Goal: Transaction & Acquisition: Obtain resource

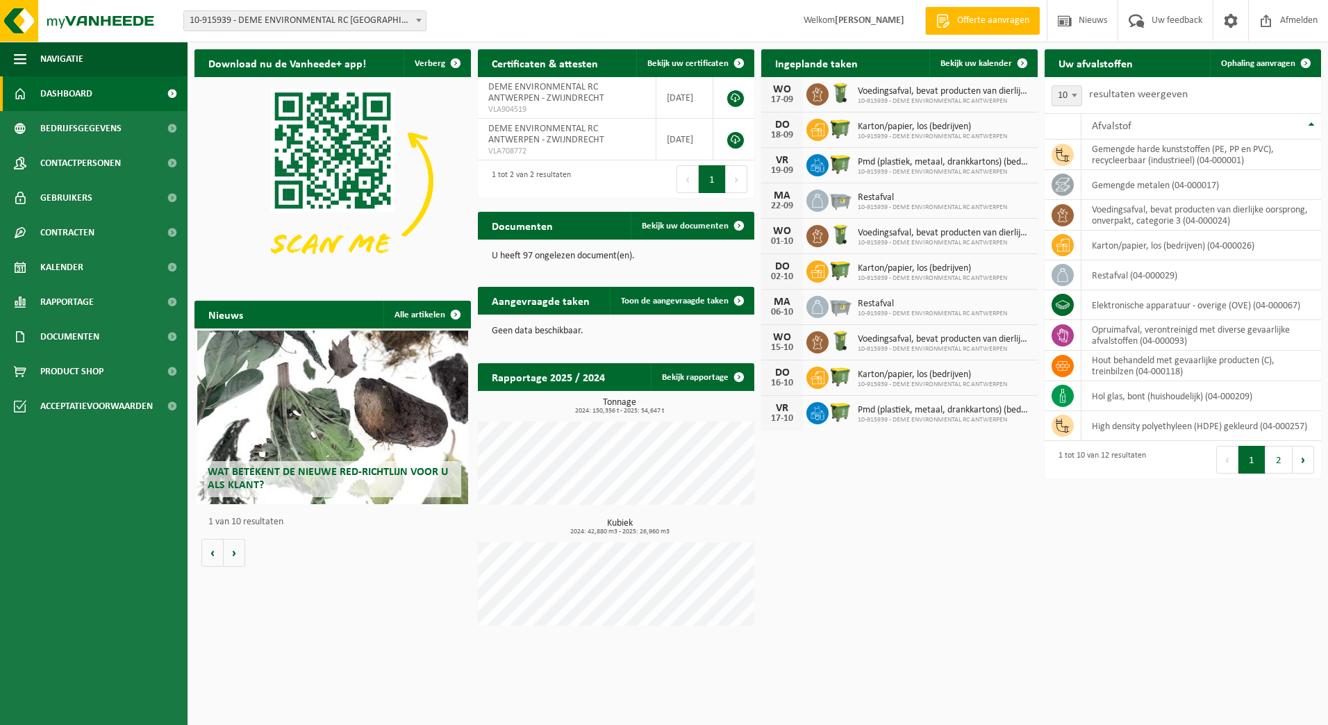
click at [596, 253] on p "U heeft 97 ongelezen document(en)." at bounding box center [616, 256] width 249 height 10
click at [671, 304] on span "Toon de aangevraagde taken" at bounding box center [675, 300] width 108 height 9
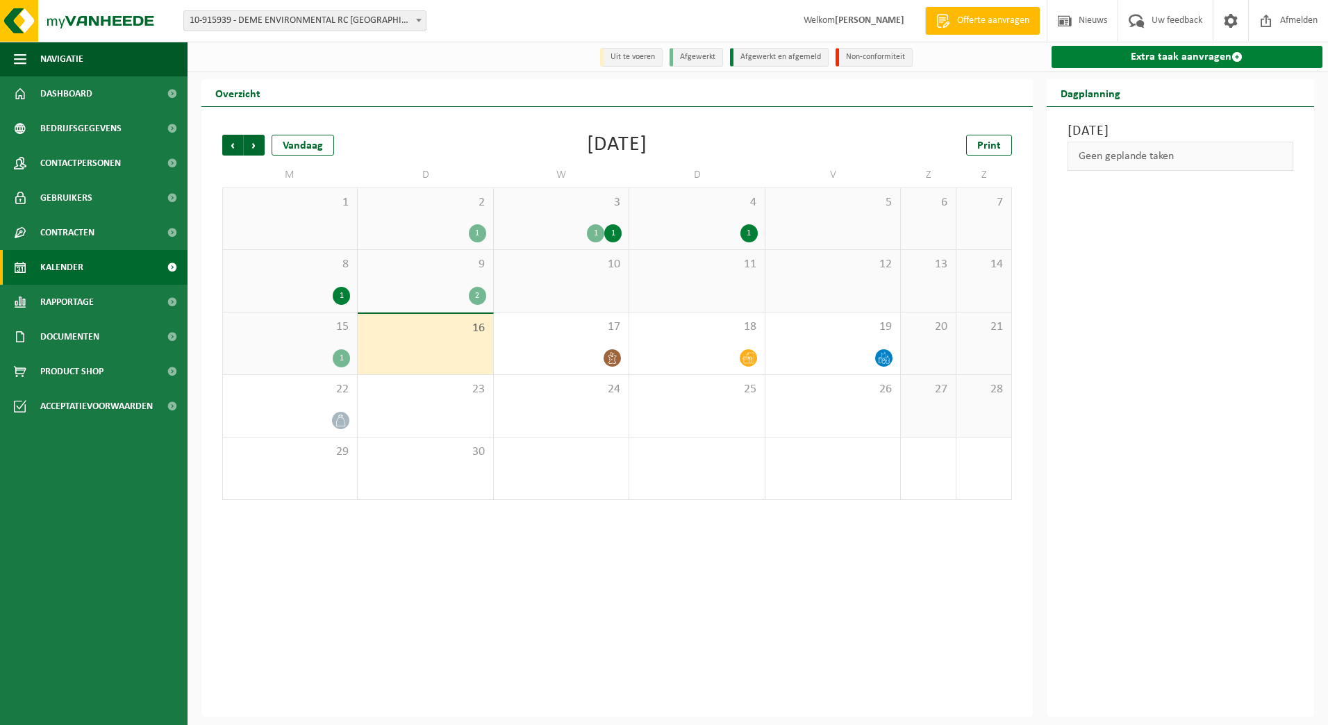
click at [1278, 46] on link "Extra taak aanvragen" at bounding box center [1186, 57] width 271 height 22
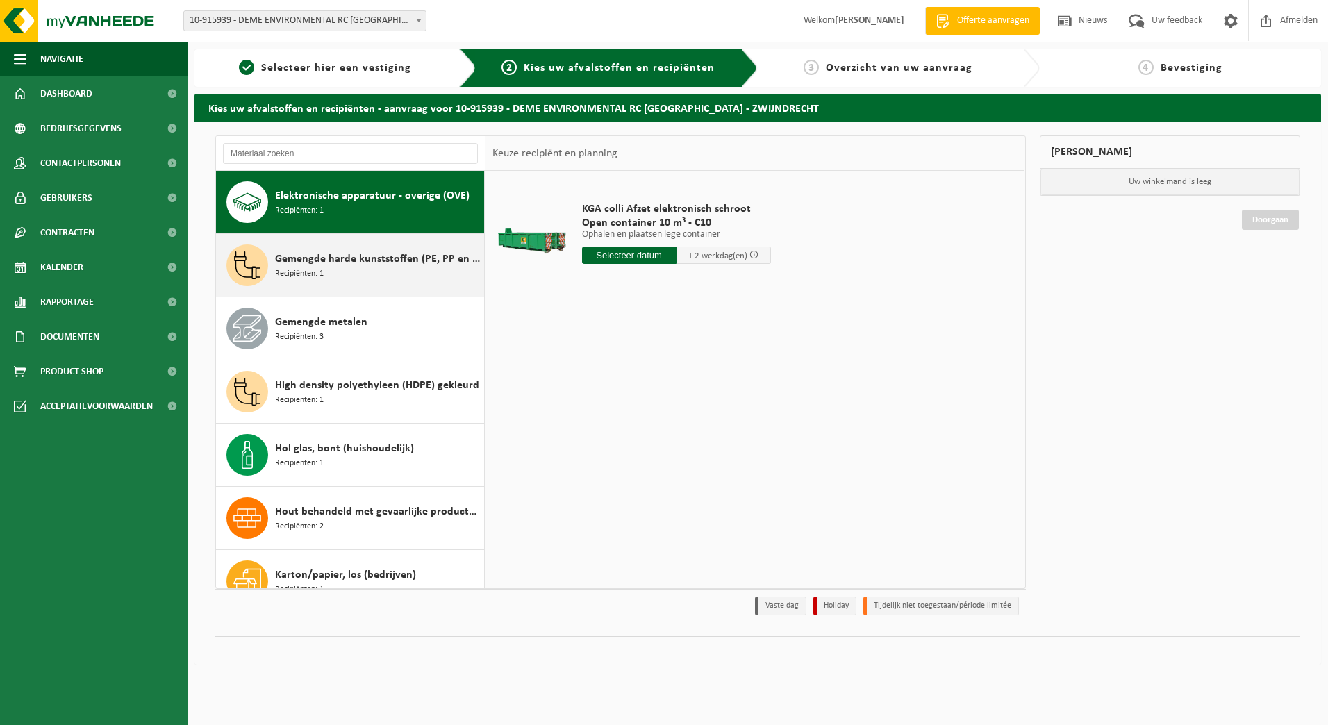
click at [346, 277] on div "Gemengde harde kunststoffen (PE, PP en PVC), recycleerbaar (industrieel) Recipi…" at bounding box center [378, 265] width 206 height 42
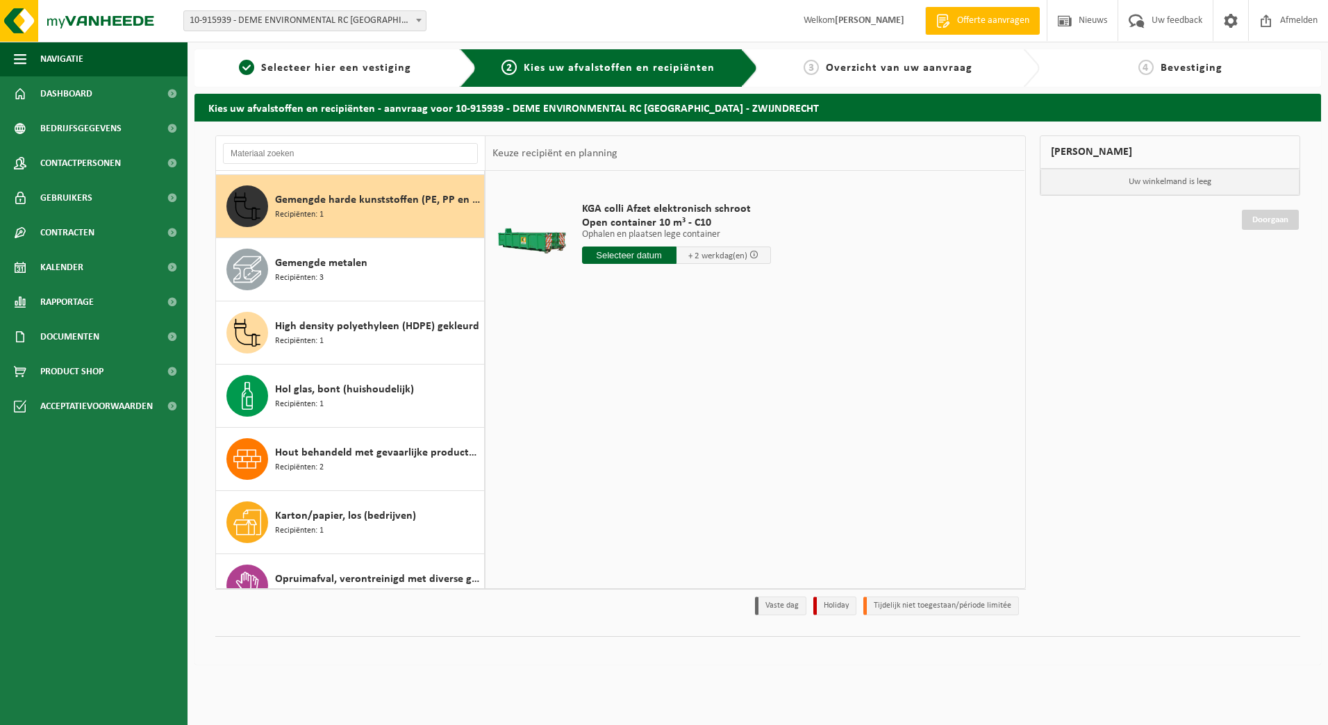
scroll to position [63, 0]
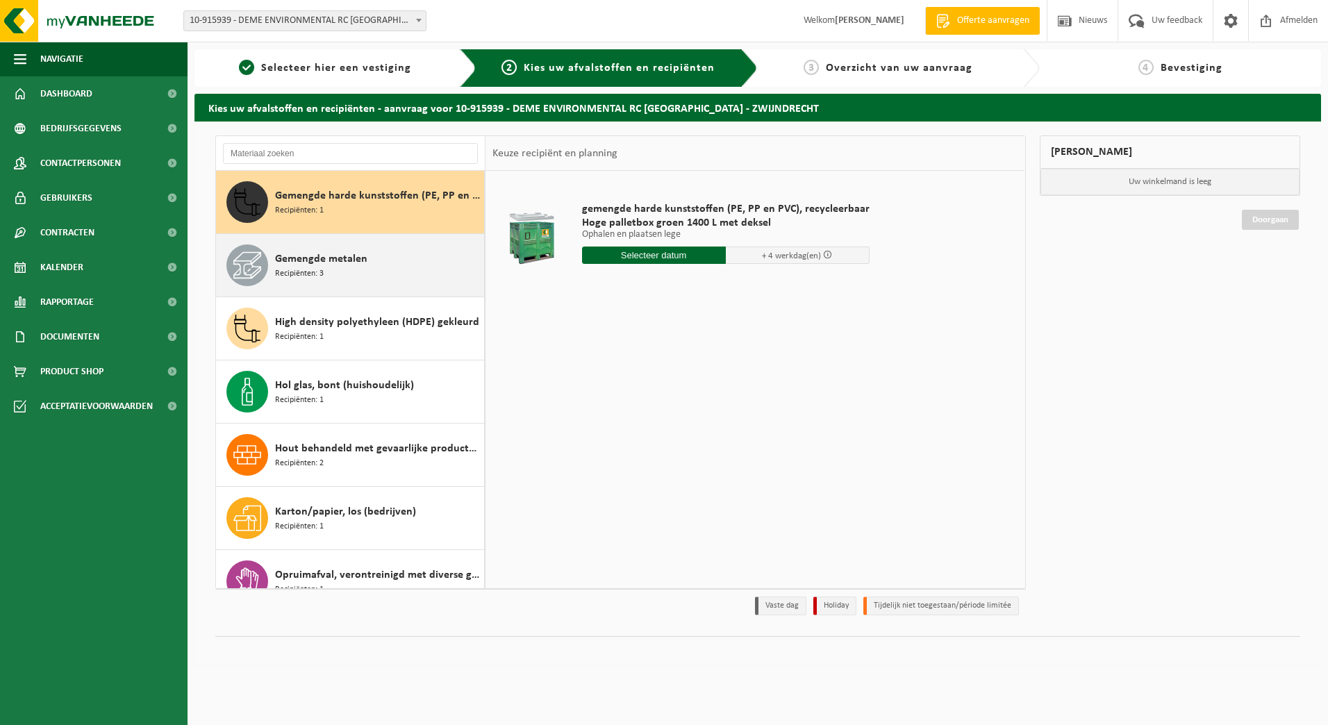
click at [388, 257] on div "Gemengde metalen Recipiënten: 3" at bounding box center [378, 265] width 206 height 42
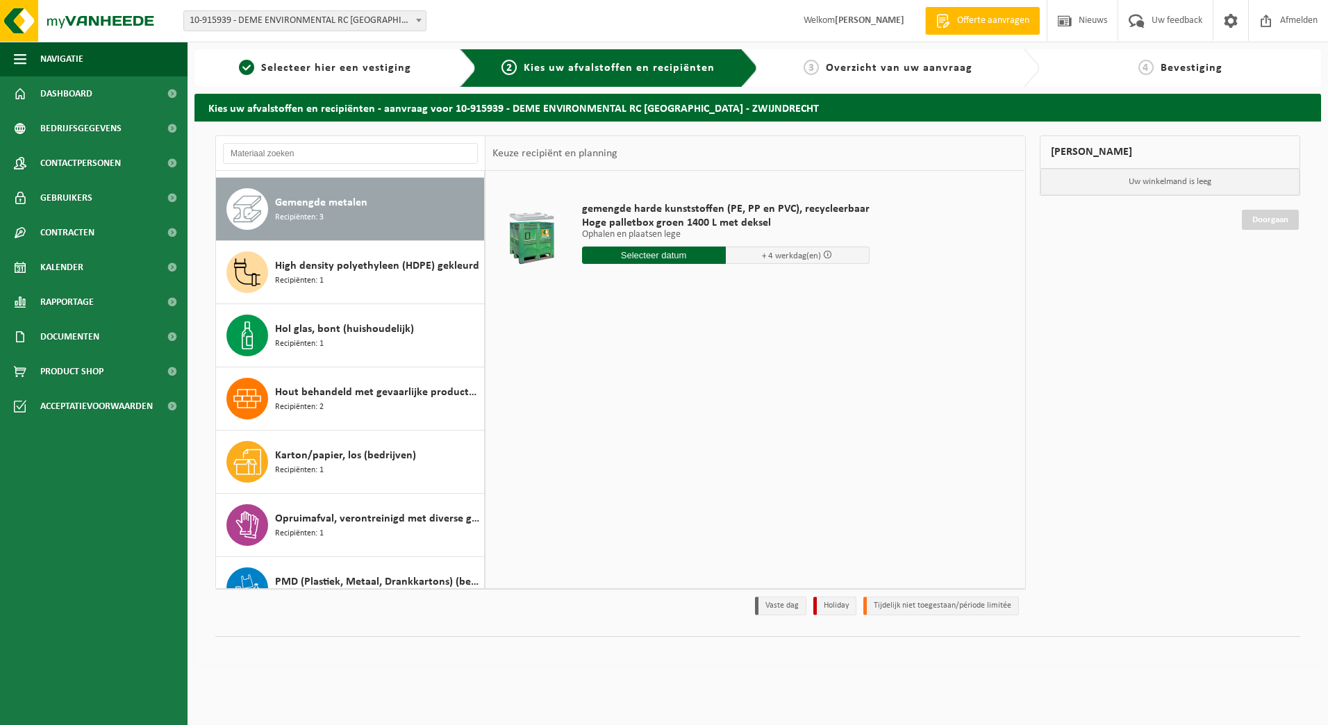
scroll to position [126, 0]
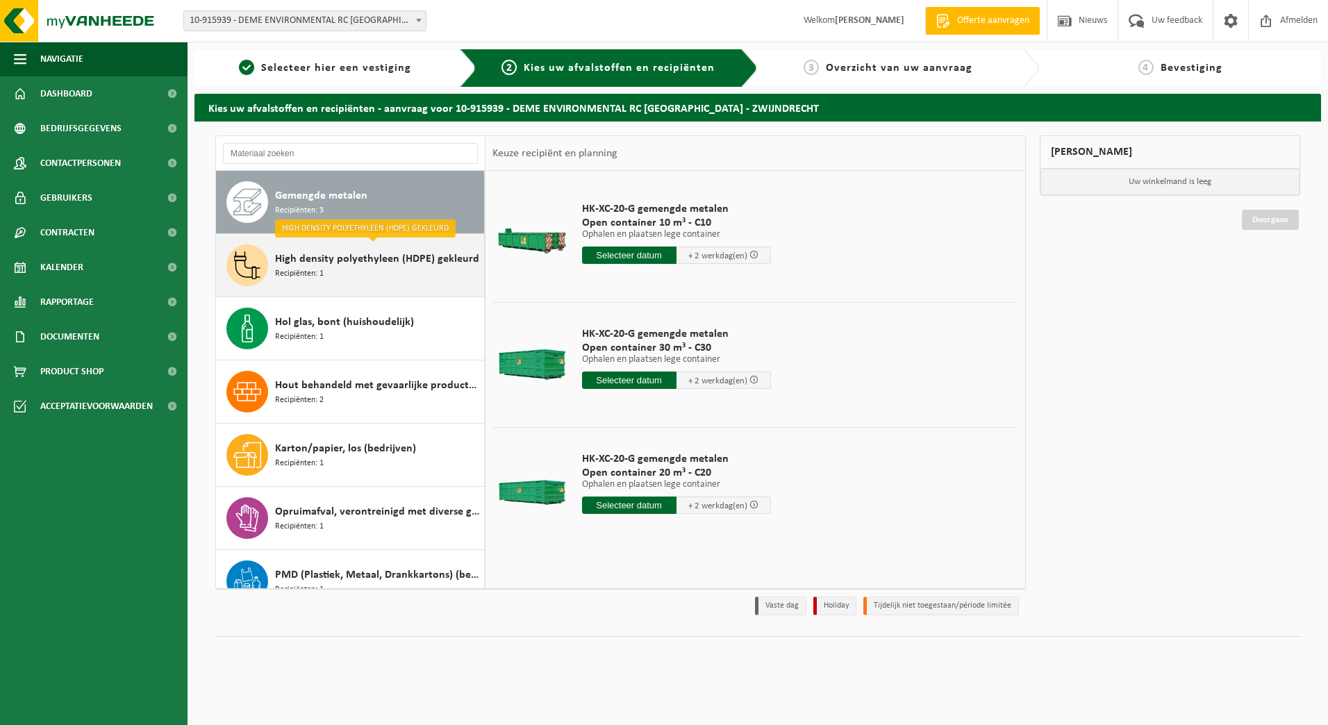
click at [383, 281] on div "High density polyethyleen (HDPE) gekleurd Recipiënten: 1" at bounding box center [378, 265] width 206 height 42
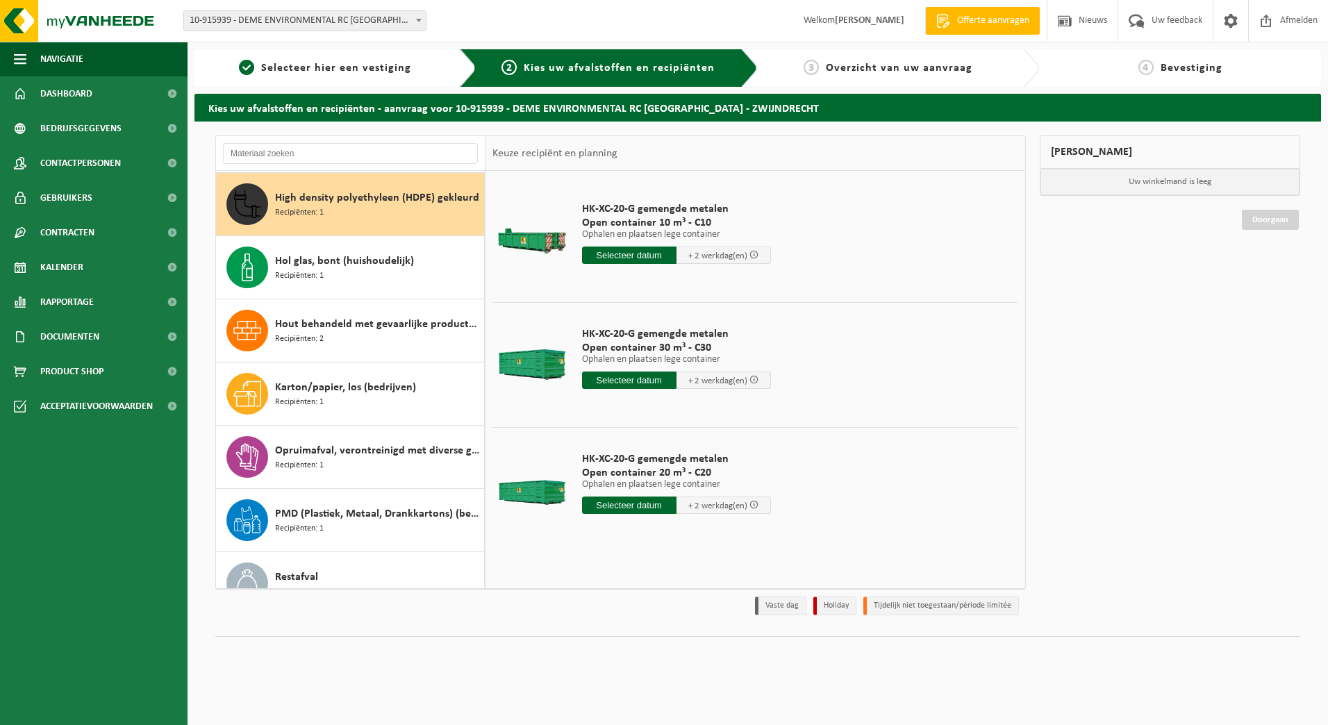
scroll to position [190, 0]
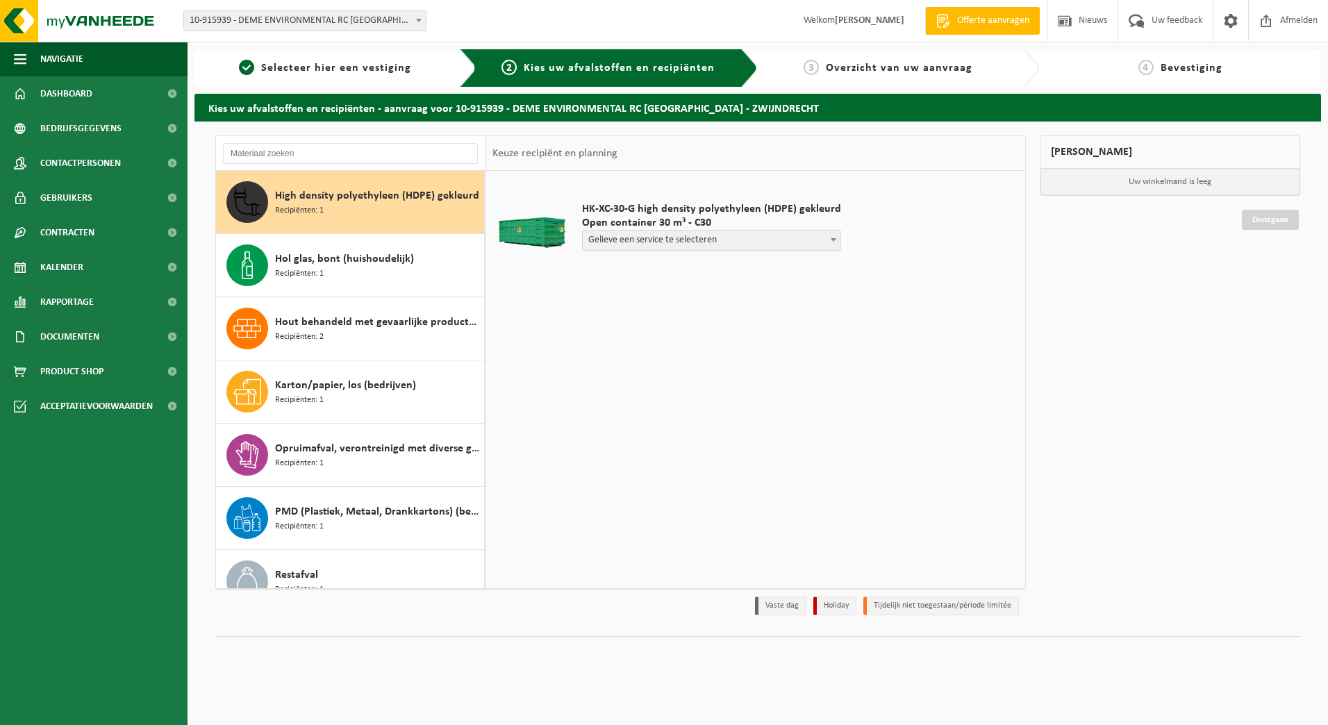
click at [383, 281] on div "Hol glas, bont (huishoudelijk) Recipiënten: 1" at bounding box center [378, 265] width 206 height 42
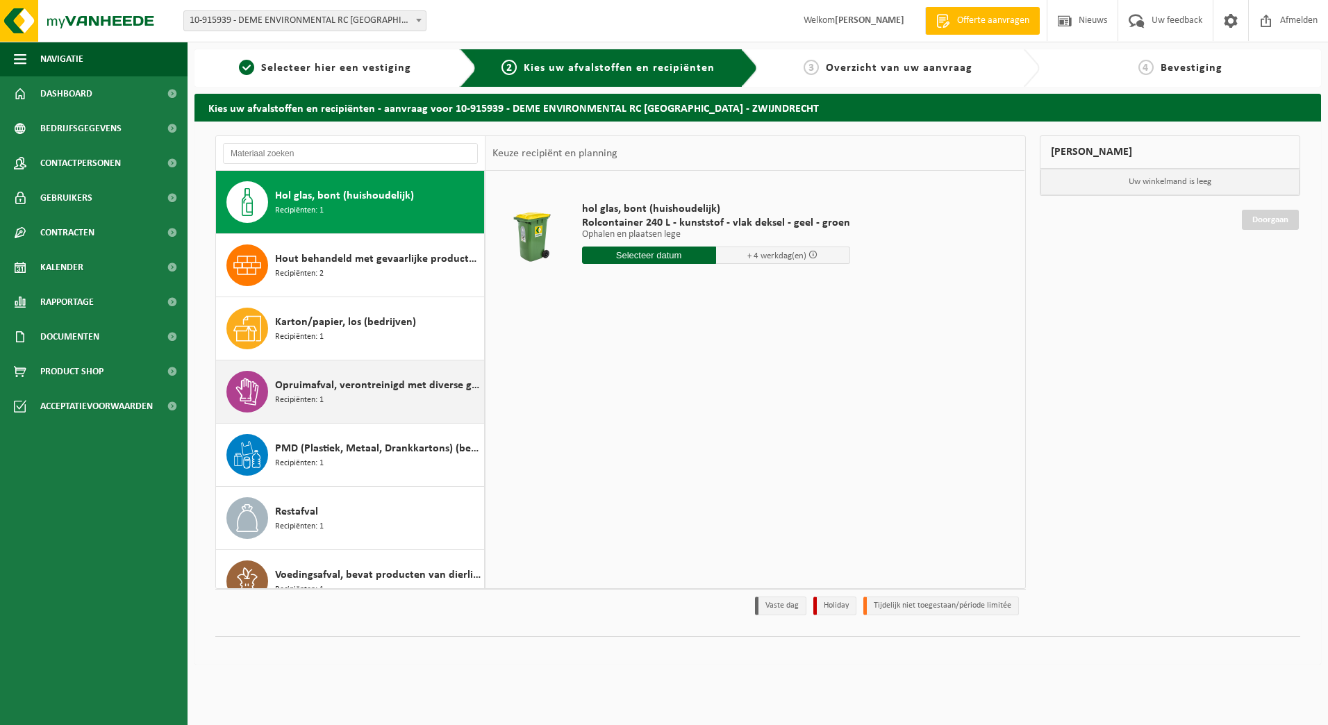
click at [368, 371] on div "Opruimafval, verontreinigd met diverse gevaarlijke afvalstoffen Recipiënten: 1" at bounding box center [378, 392] width 206 height 42
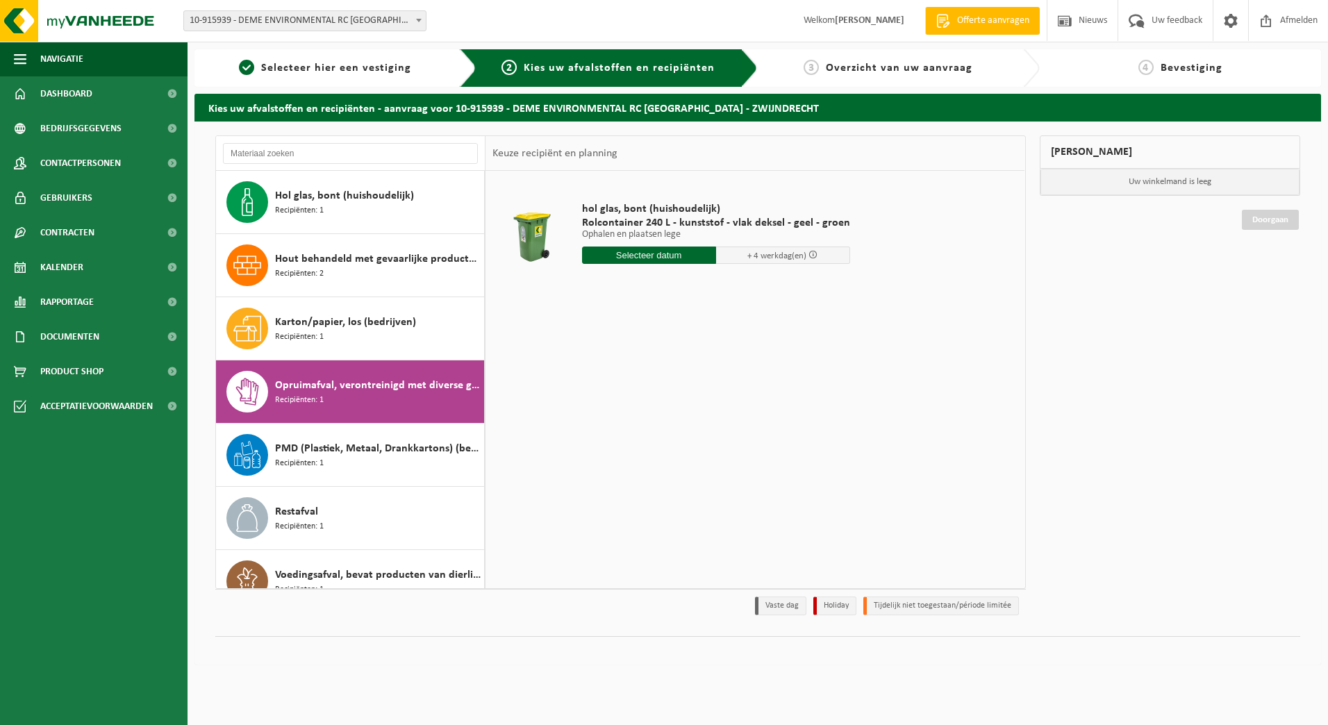
scroll to position [277, 0]
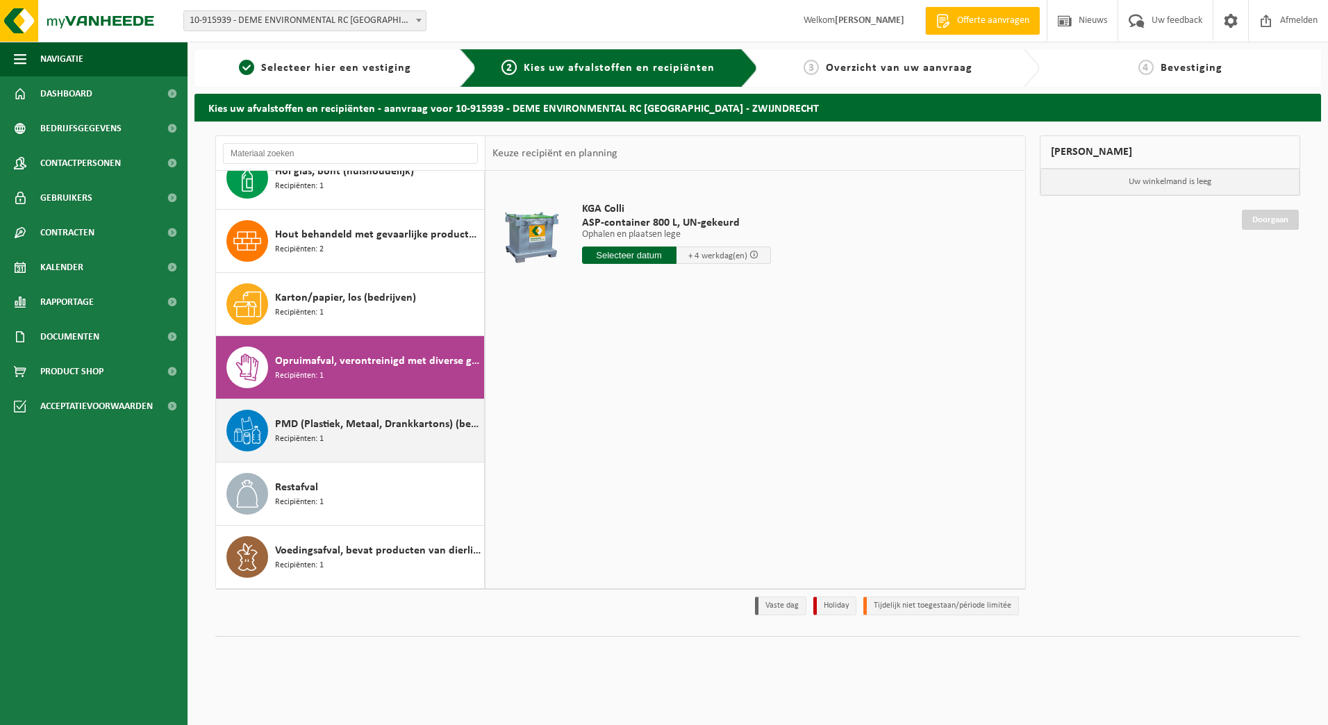
click at [386, 406] on div "PMD (Plastiek, Metaal, Drankkartons) (bedrijven) Recipiënten: 1" at bounding box center [350, 430] width 269 height 62
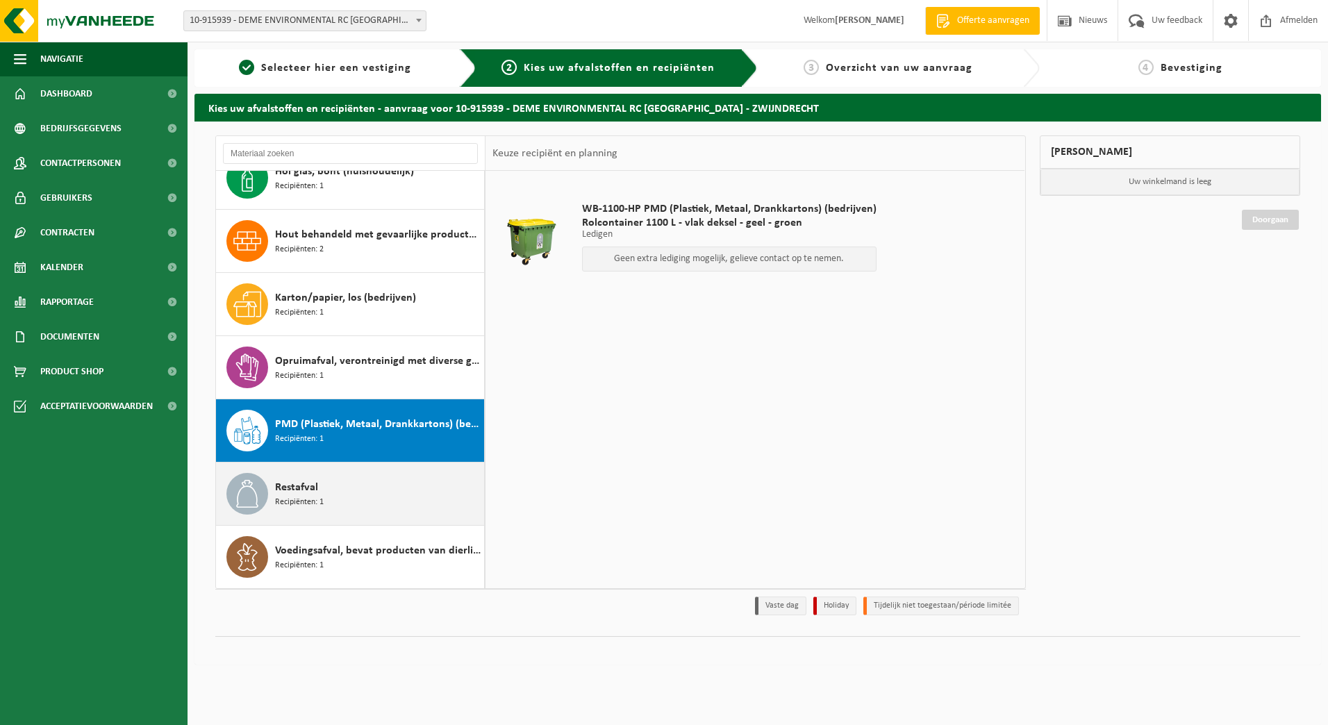
click at [392, 503] on div "Restafval Recipiënten: 1" at bounding box center [378, 494] width 206 height 42
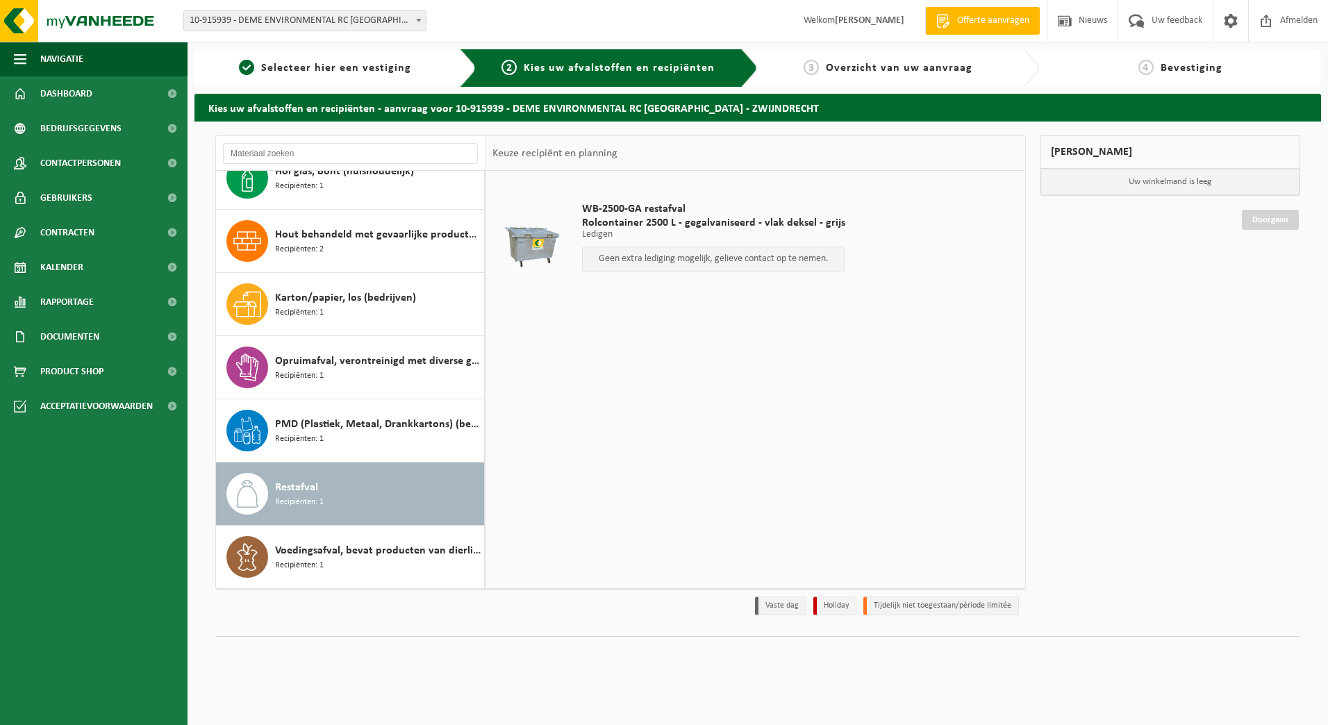
click at [543, 237] on div at bounding box center [532, 240] width 72 height 56
click at [403, 567] on div "Voedingsafval, bevat producten van dierlijke oorsprong, onverpakt, categorie 3 …" at bounding box center [378, 557] width 206 height 42
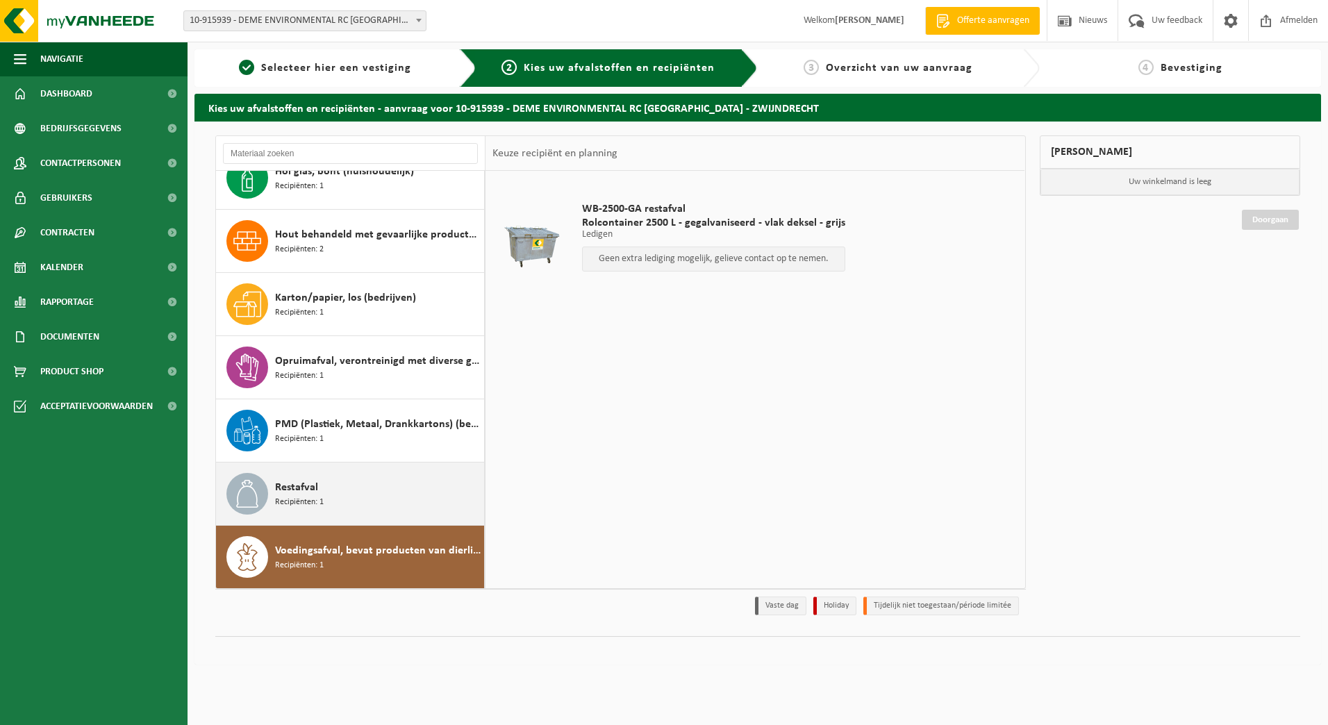
click at [378, 502] on div "Restafval Recipiënten: 1" at bounding box center [378, 494] width 206 height 42
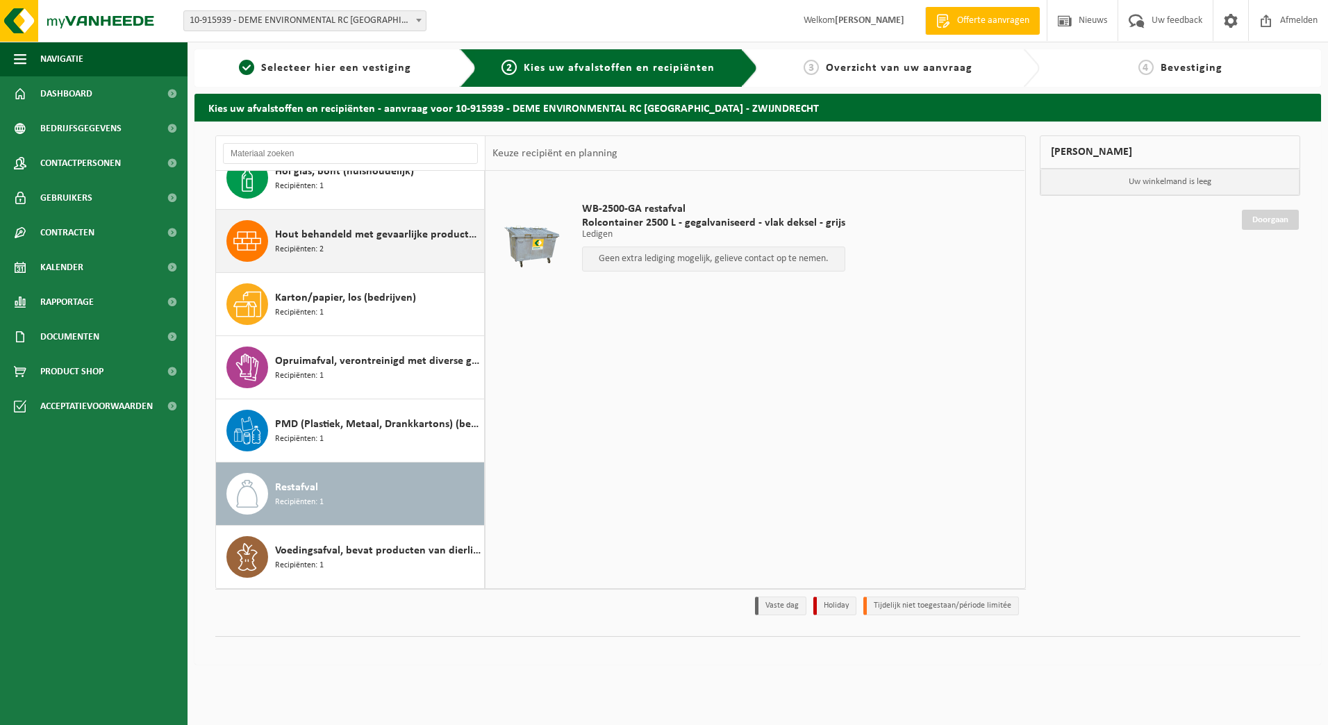
scroll to position [0, 0]
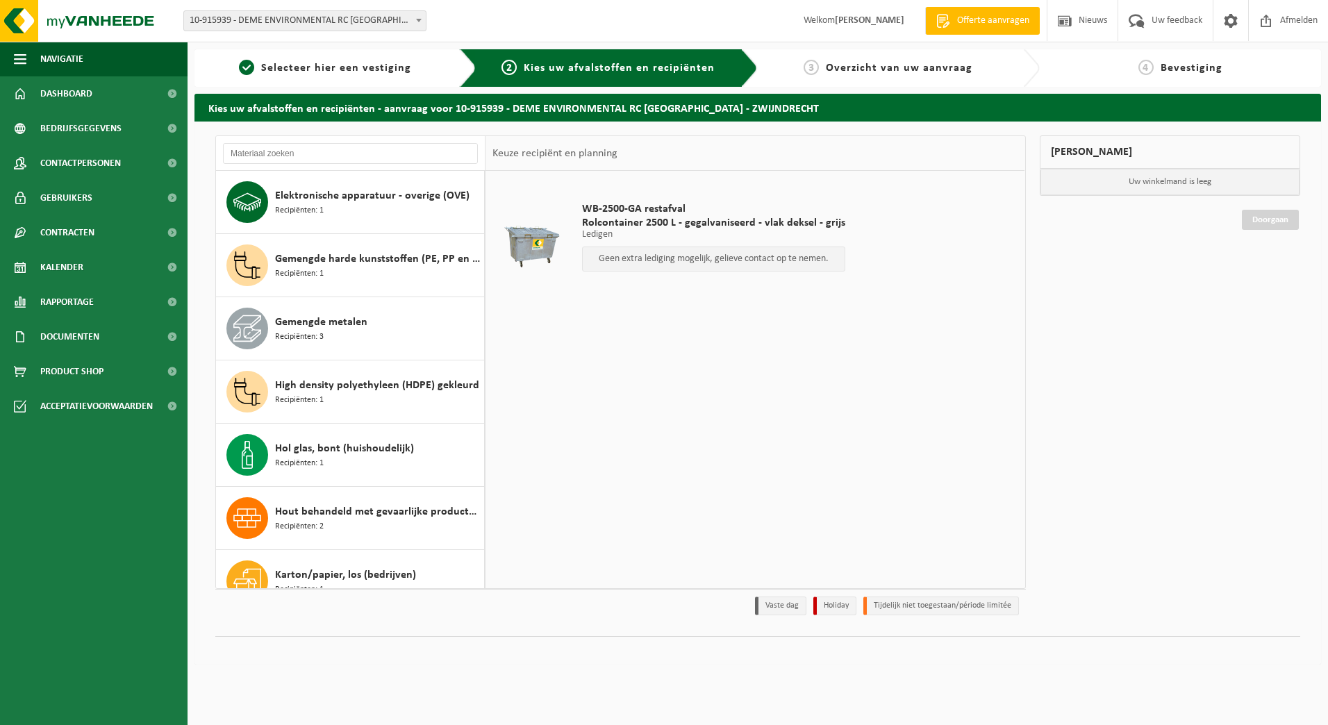
click at [881, 69] on span "Overzicht van uw aanvraag" at bounding box center [899, 67] width 147 height 11
click at [969, 25] on span "Offerte aanvragen" at bounding box center [992, 21] width 79 height 14
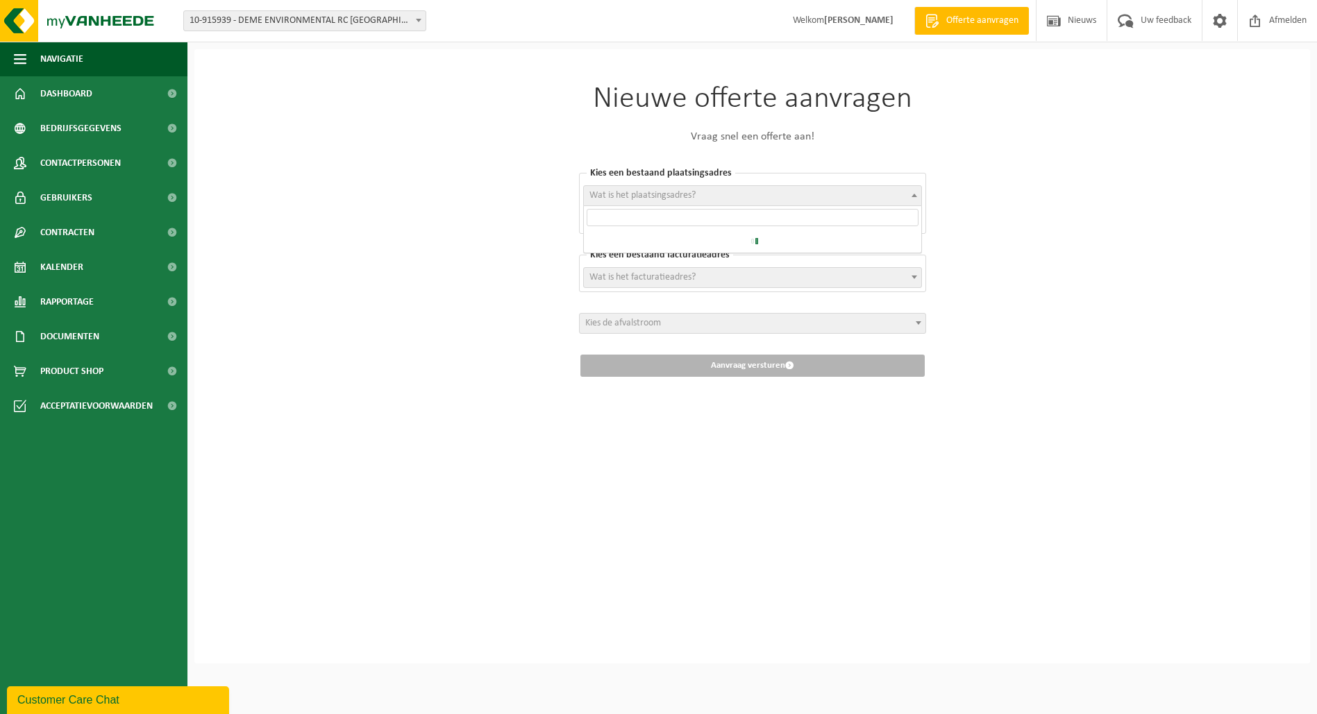
click at [724, 195] on span "Wat is het plaatsingsadres?" at bounding box center [752, 195] width 337 height 19
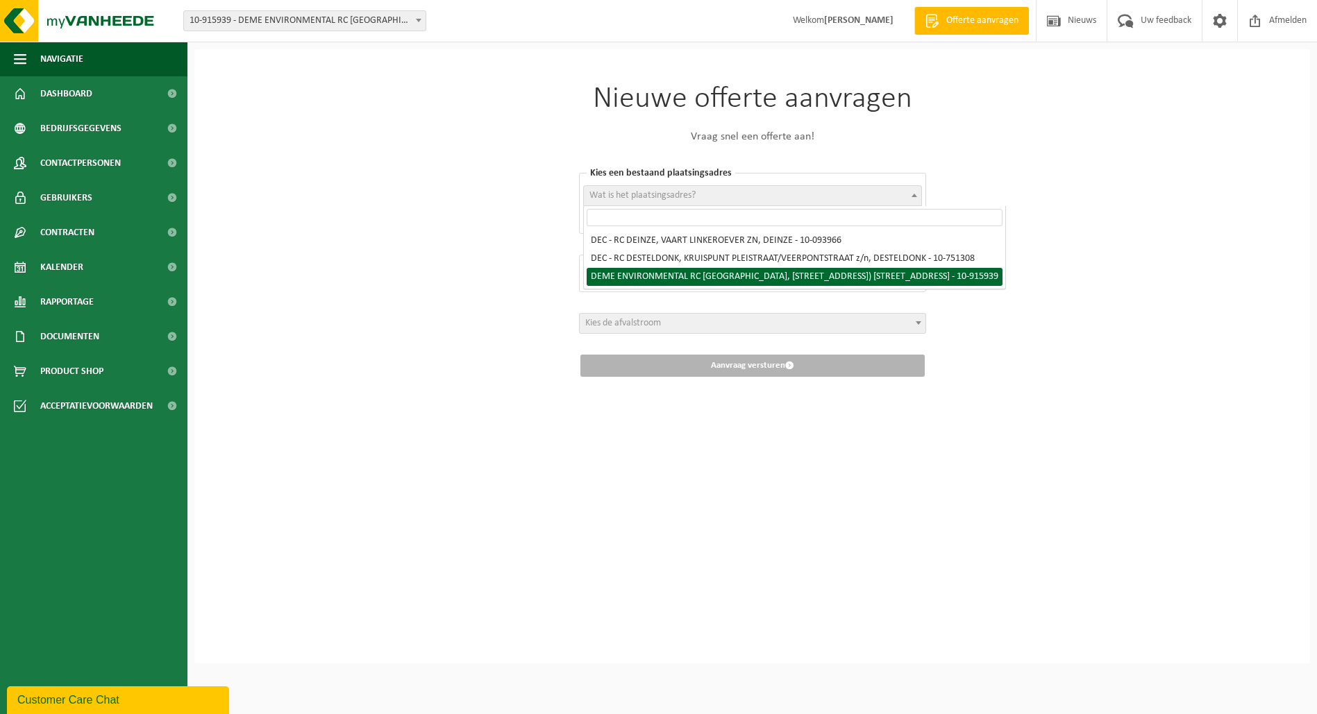
select select "127240"
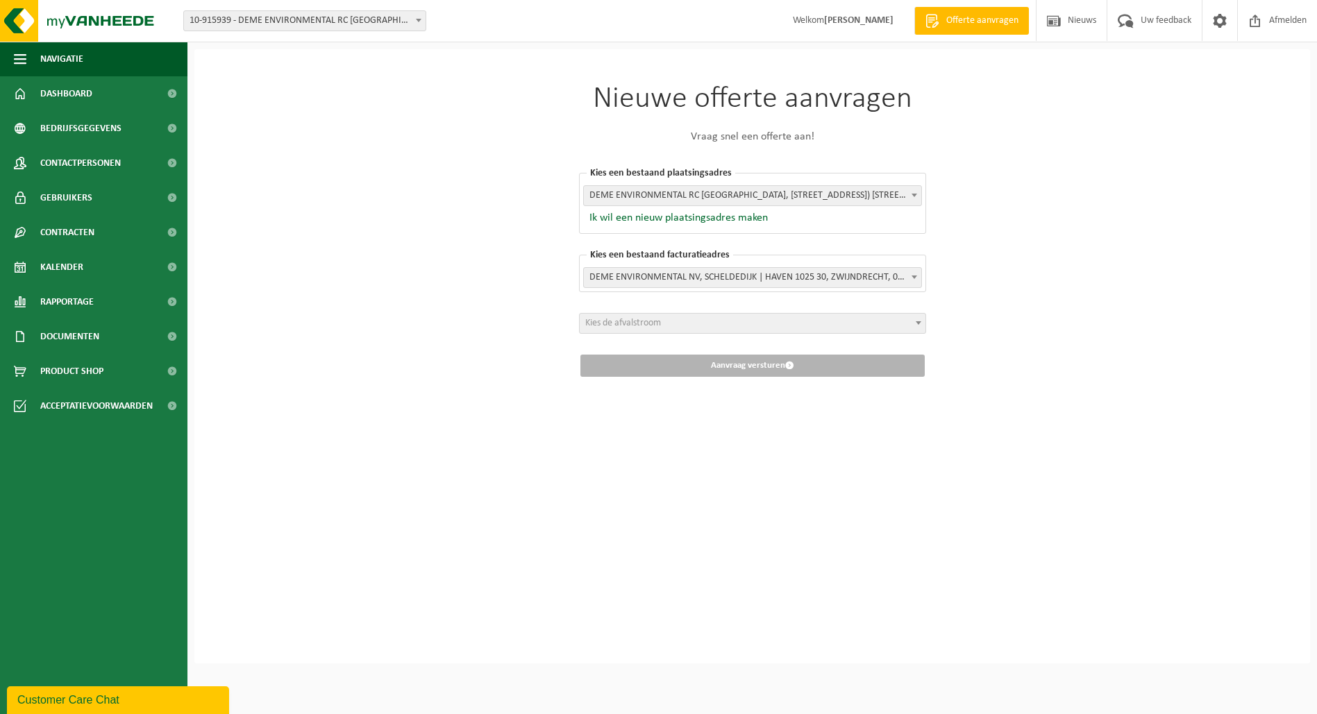
click at [671, 319] on span "Kies de afvalstroom" at bounding box center [753, 323] width 346 height 19
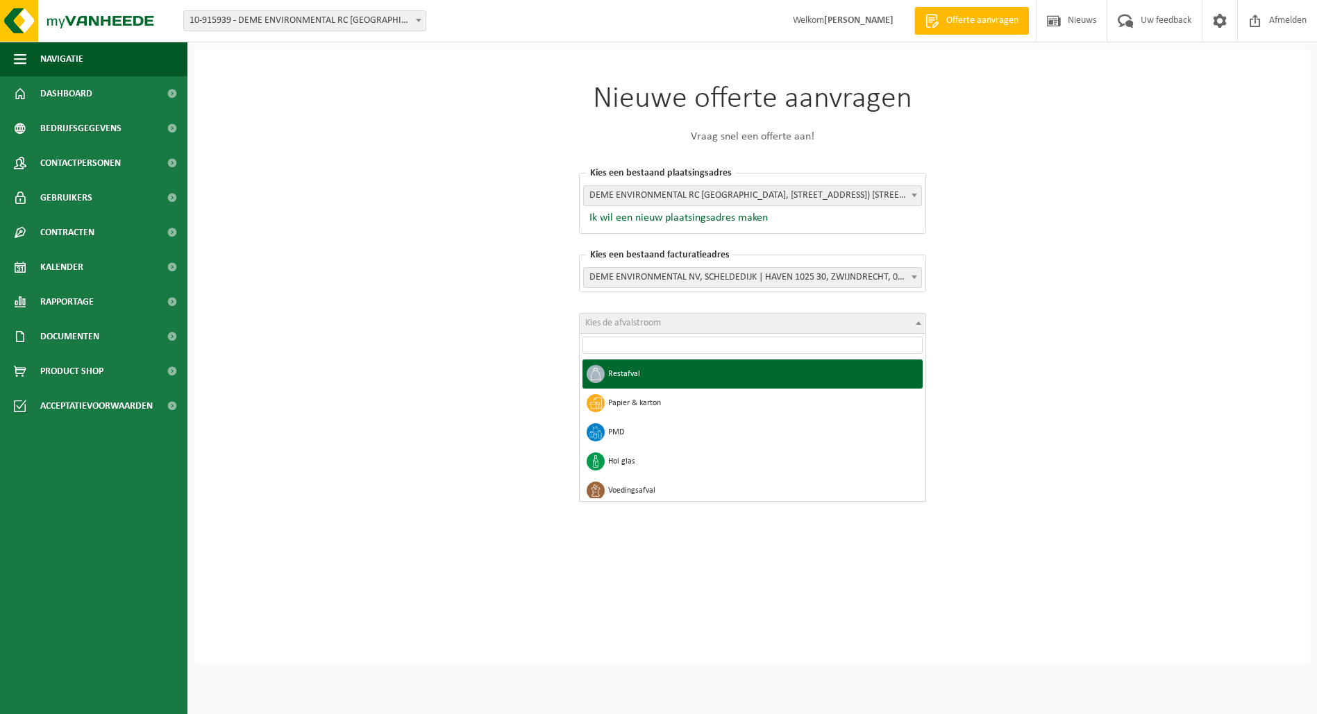
select select "1"
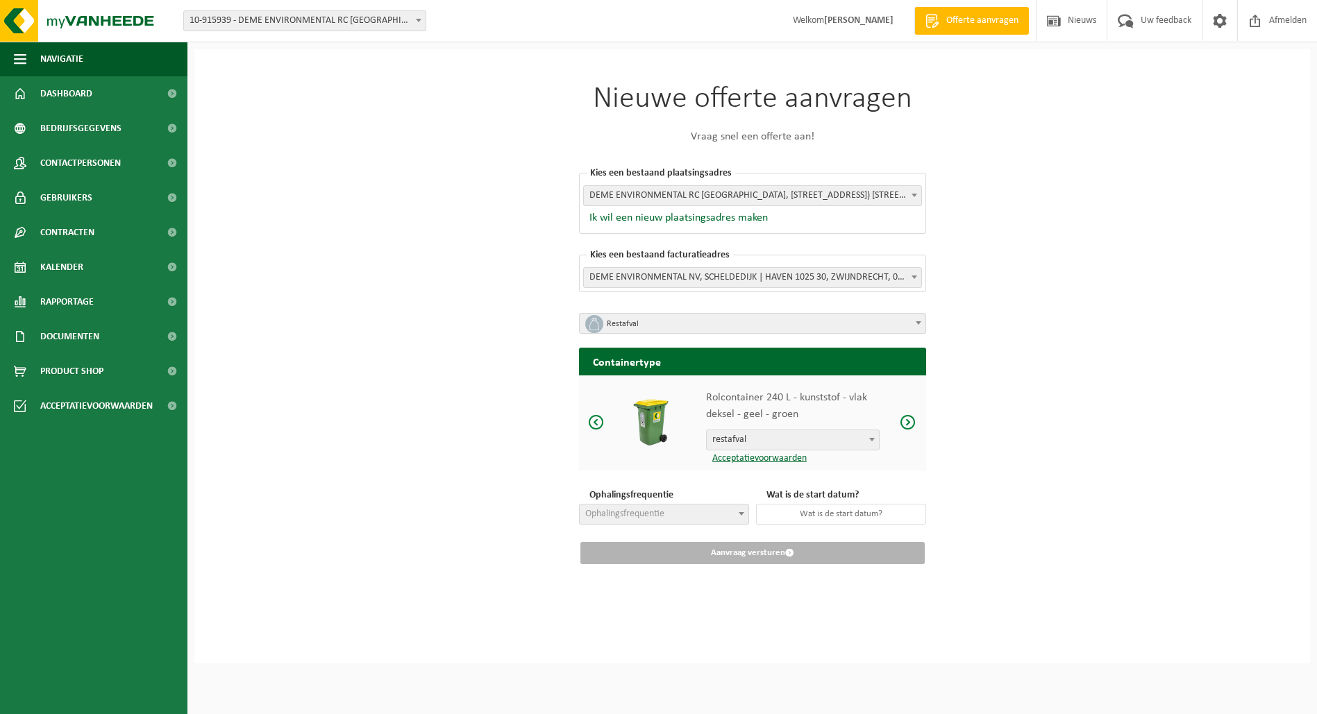
scroll to position [4, 0]
click at [779, 441] on span "restafval" at bounding box center [793, 439] width 172 height 19
click at [635, 415] on img at bounding box center [651, 422] width 52 height 52
click at [916, 416] on div at bounding box center [908, 423] width 35 height 17
click at [912, 418] on span at bounding box center [908, 422] width 17 height 17
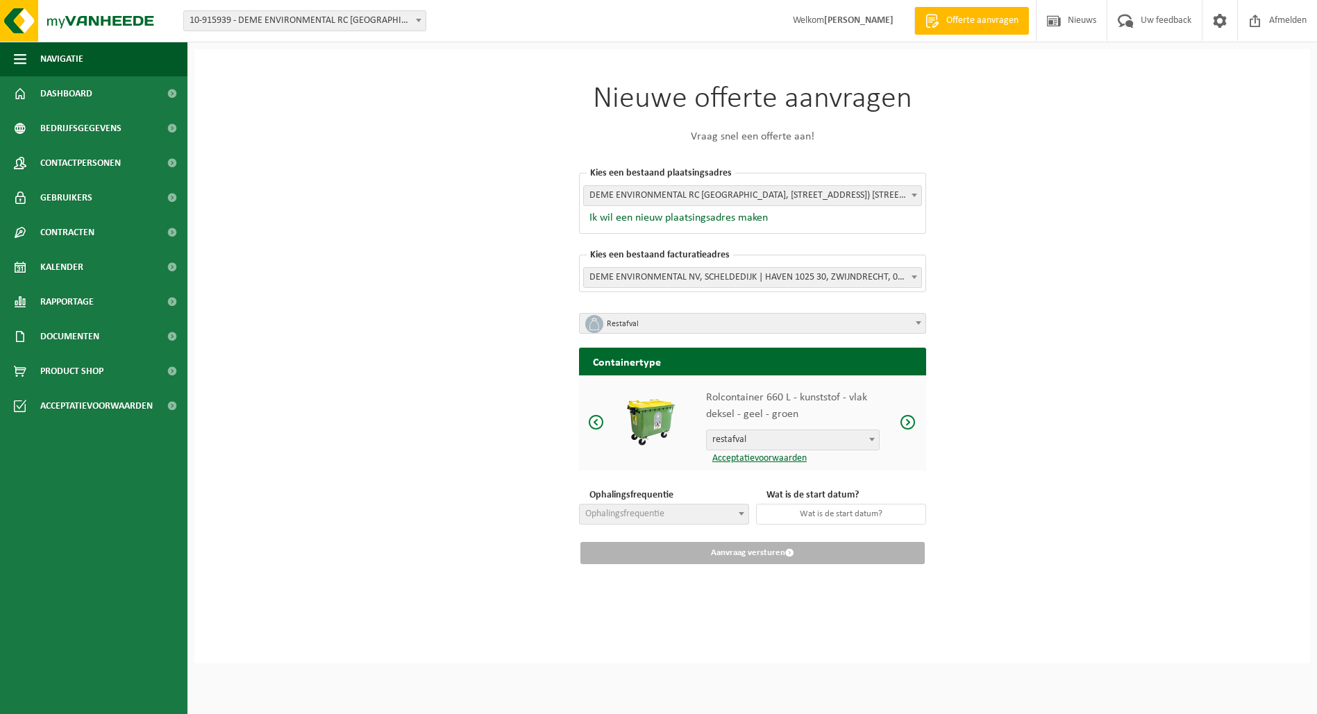
click at [912, 418] on span at bounding box center [908, 422] width 17 height 17
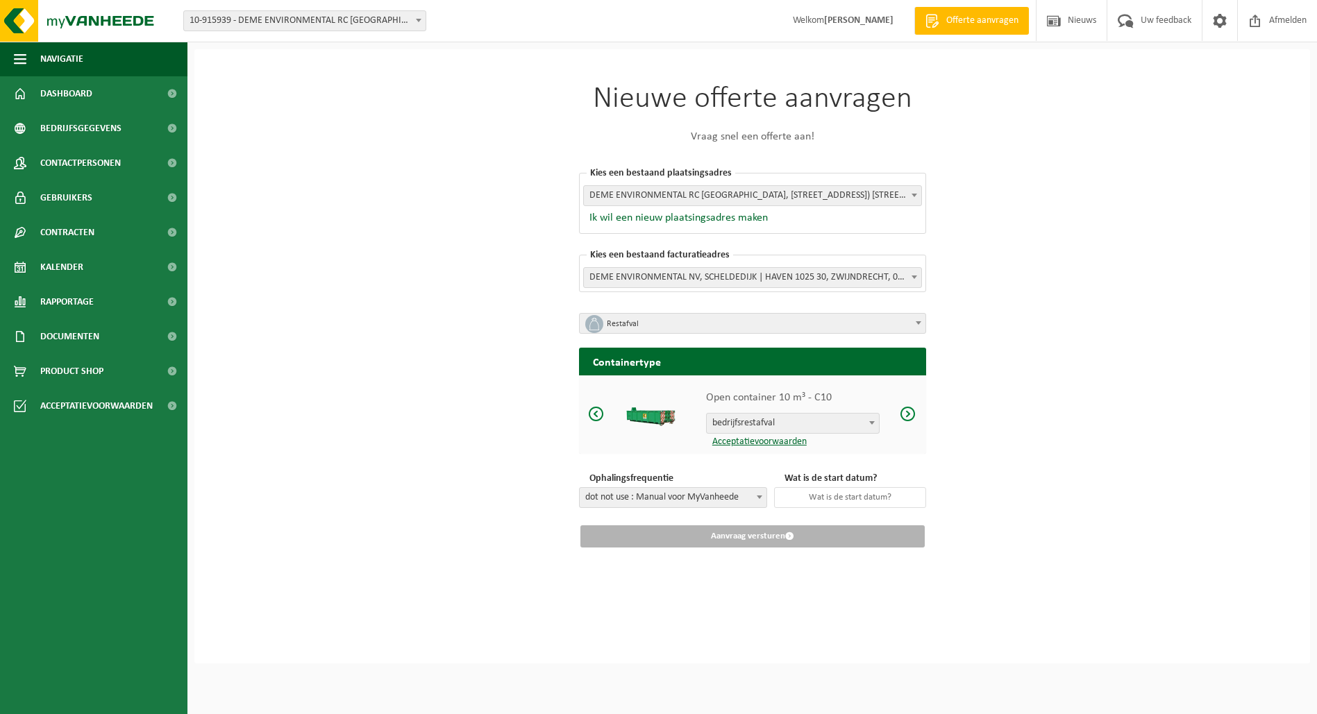
click at [912, 417] on span at bounding box center [908, 413] width 17 height 17
click at [861, 421] on span "bedrijfsrestafval" at bounding box center [793, 423] width 172 height 19
click at [593, 409] on span at bounding box center [596, 413] width 17 height 17
click at [679, 501] on span "dot not use : Manual voor MyVanheede" at bounding box center [673, 497] width 187 height 19
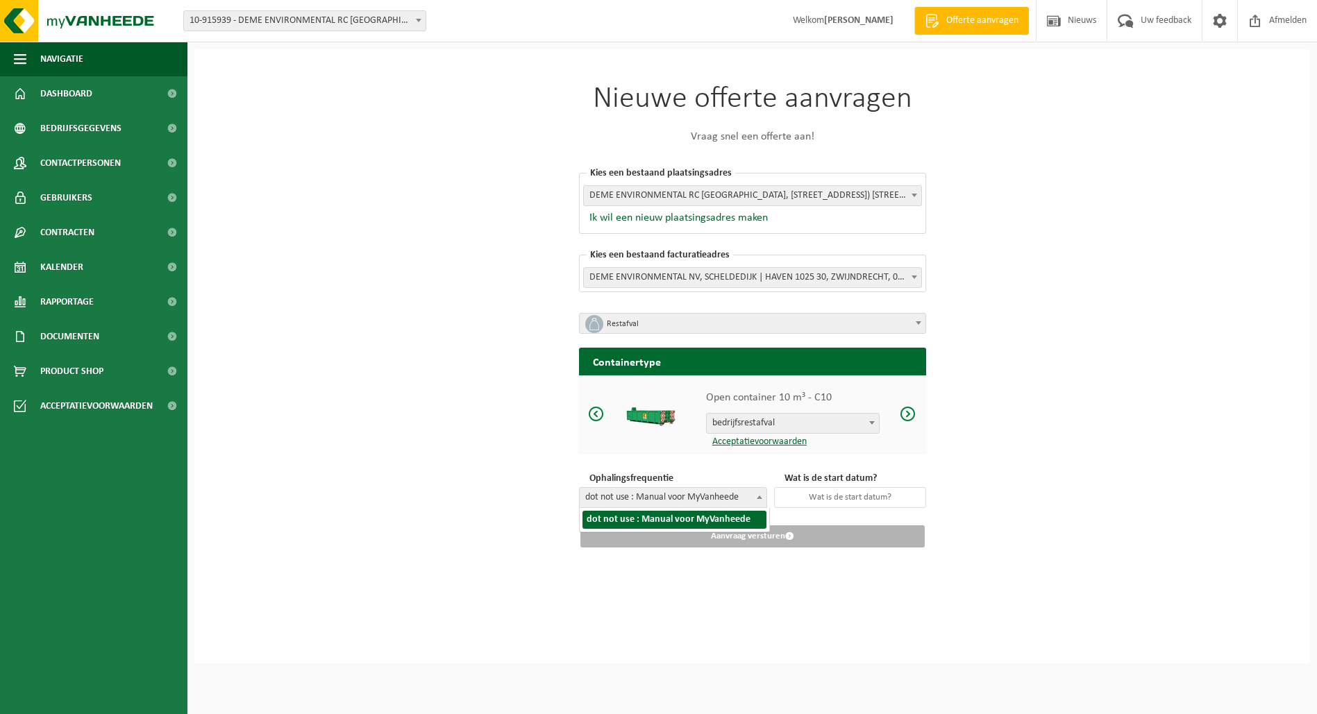
click at [674, 498] on span "dot not use : Manual voor MyVanheede" at bounding box center [673, 497] width 187 height 19
click at [463, 475] on div "Nieuwe offerte aanvragen Vraag snel een offerte aan! Kies een bestaand plaatsin…" at bounding box center [752, 356] width 1116 height 614
click at [664, 488] on span "dot not use : Manual voor MyVanheede" at bounding box center [673, 497] width 187 height 19
click at [527, 446] on div "Nieuwe offerte aanvragen Vraag snel een offerte aan! Kies een bestaand plaatsin…" at bounding box center [752, 356] width 1116 height 614
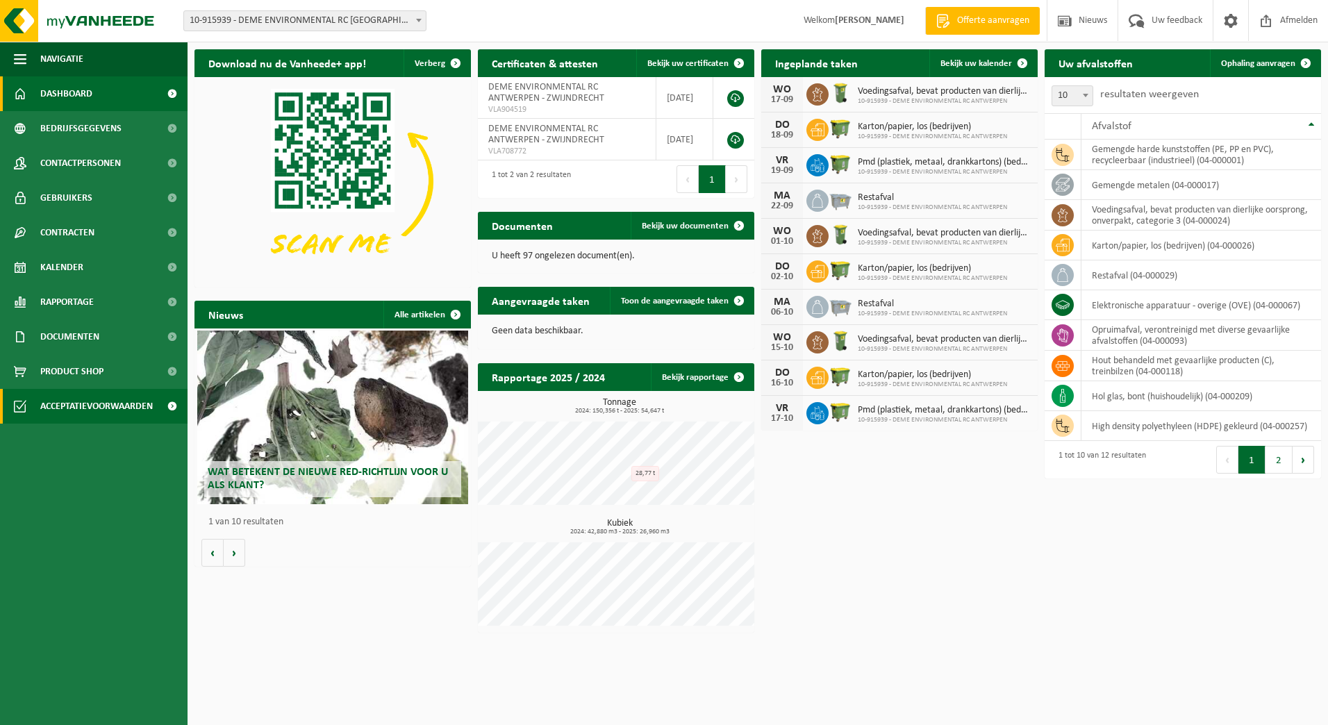
click at [92, 404] on span "Acceptatievoorwaarden" at bounding box center [96, 406] width 112 height 35
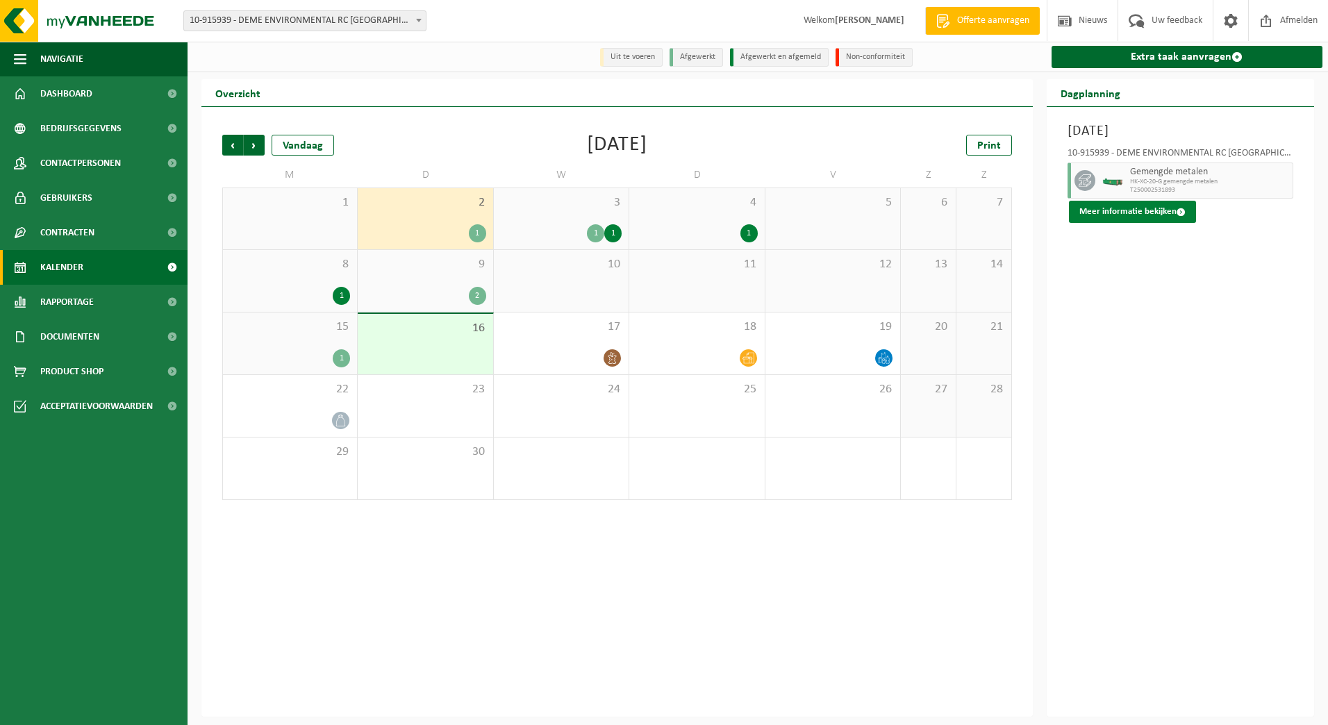
click at [1110, 211] on button "Meer informatie bekijken" at bounding box center [1132, 212] width 127 height 22
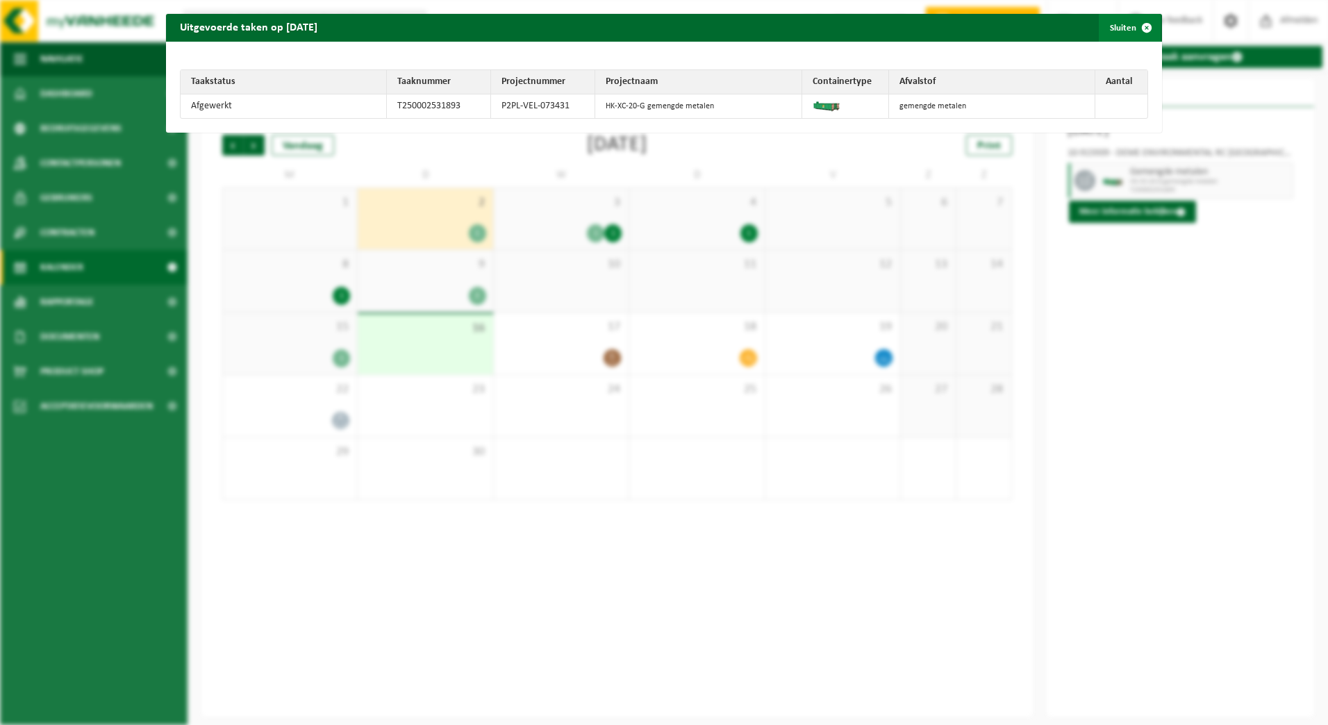
click at [1137, 23] on span "button" at bounding box center [1146, 28] width 28 height 28
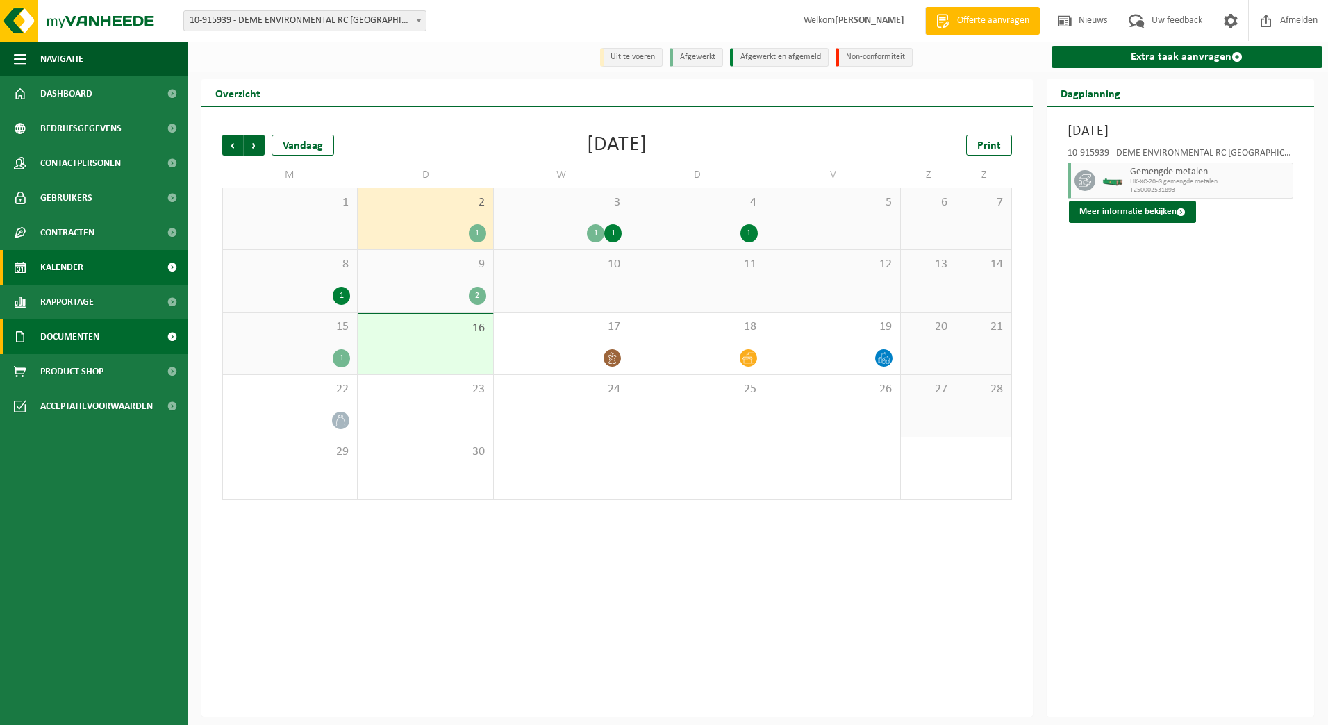
click at [110, 326] on link "Documenten" at bounding box center [93, 336] width 187 height 35
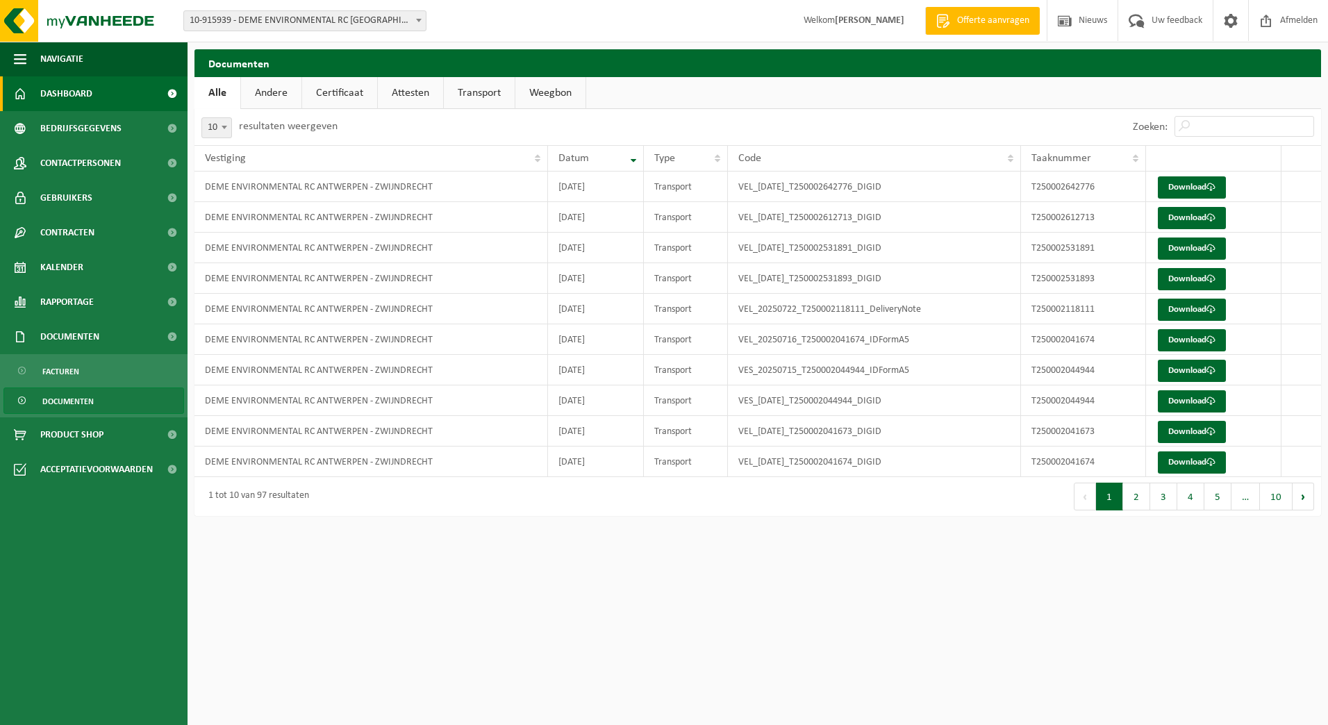
click at [101, 100] on link "Dashboard" at bounding box center [93, 93] width 187 height 35
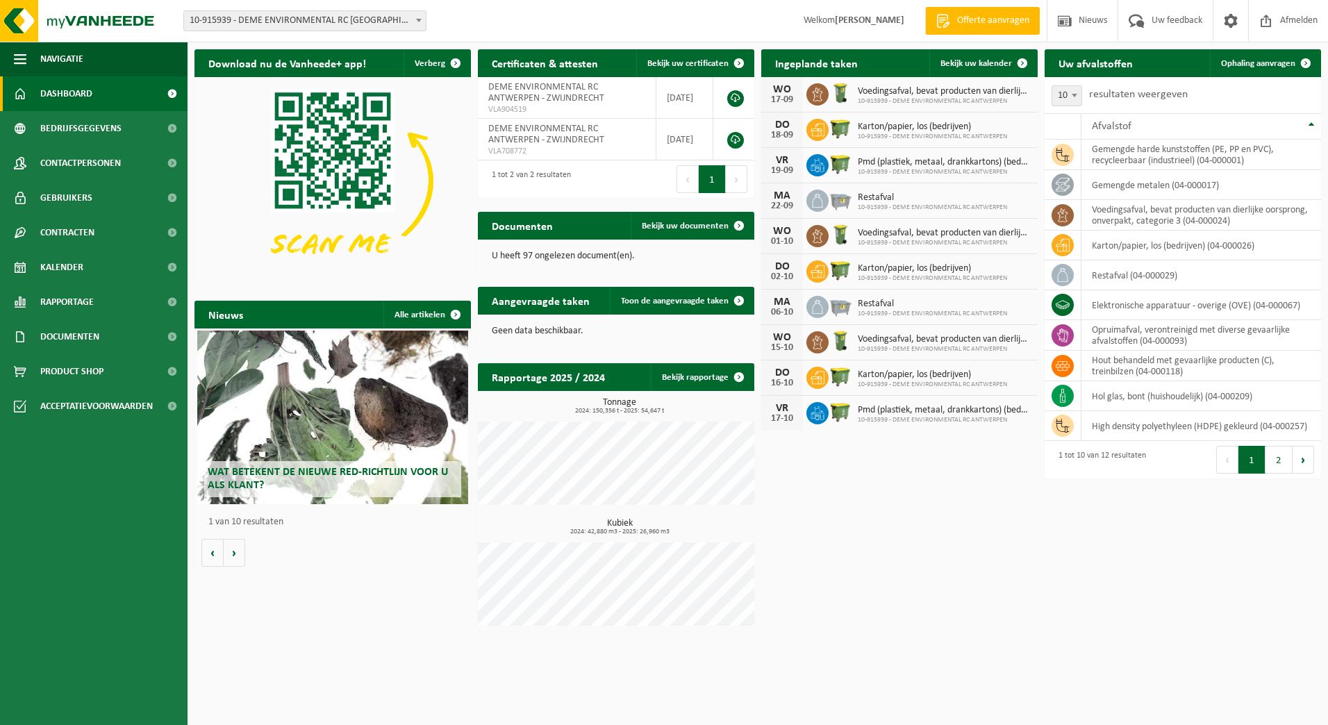
click at [737, 178] on button "Volgende" at bounding box center [737, 179] width 22 height 28
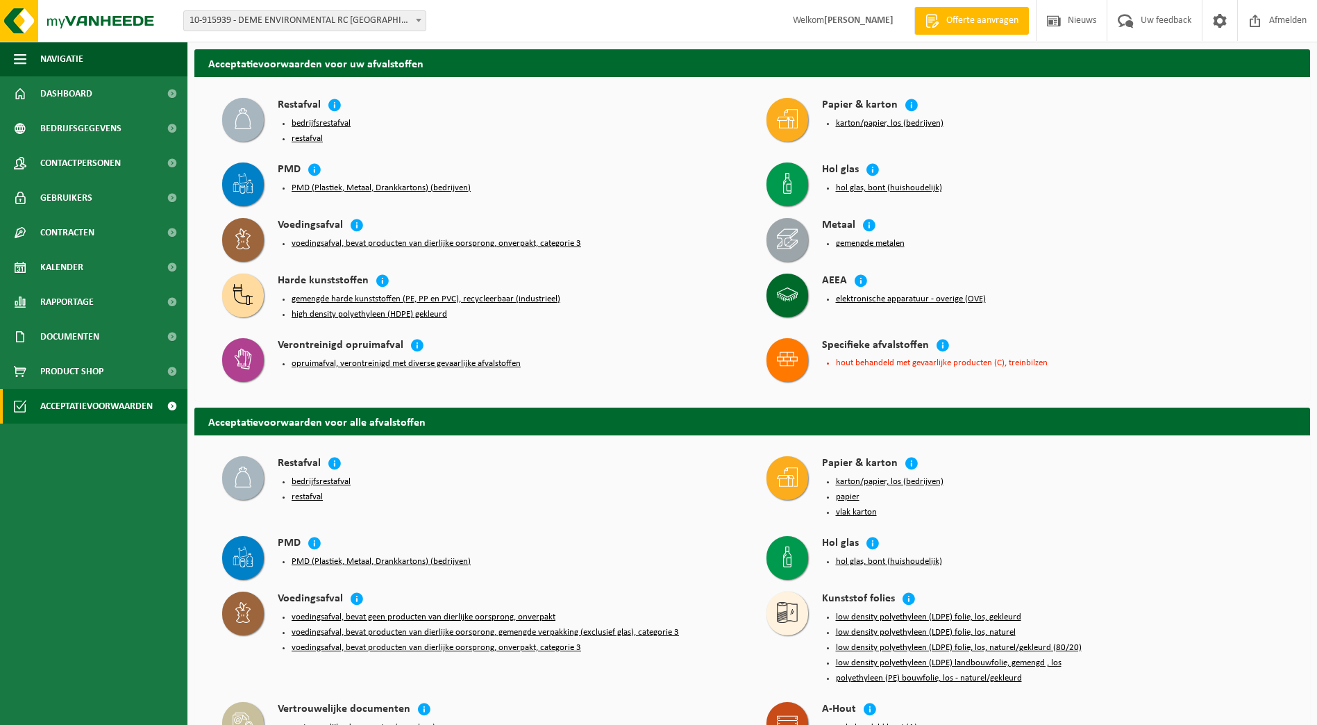
click at [346, 296] on button "gemengde harde kunststoffen (PE, PP en PVC), recycleerbaar (industrieel)" at bounding box center [426, 299] width 269 height 11
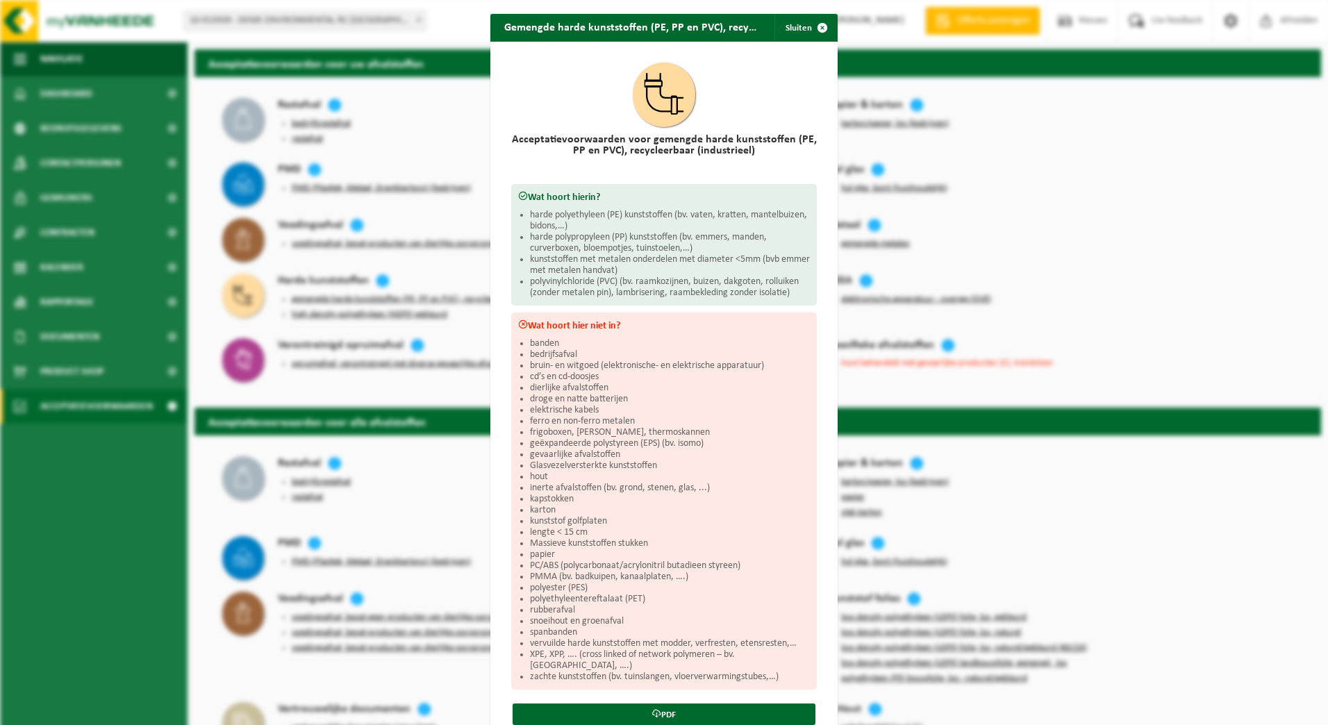
click at [435, 249] on div "Gemengde harde kunststoffen (PE, PP en PVC), recycleerbaar (industrieel) Sluite…" at bounding box center [664, 362] width 1328 height 725
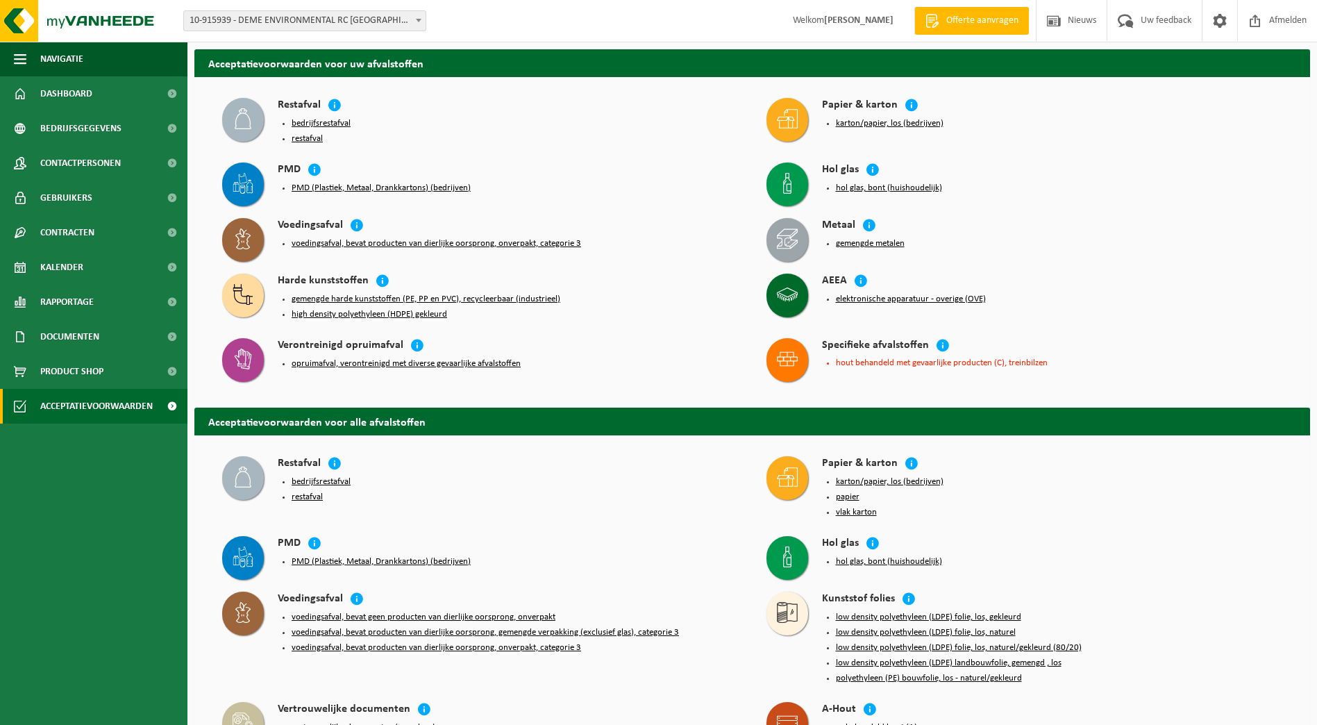
click at [385, 365] on div "opruimafval, verontreinigd met diverse gevaarlijke afvalstoffen" at bounding box center [508, 363] width 461 height 19
click at [388, 358] on button "opruimafval, verontreinigd met diverse gevaarlijke afvalstoffen" at bounding box center [406, 363] width 229 height 11
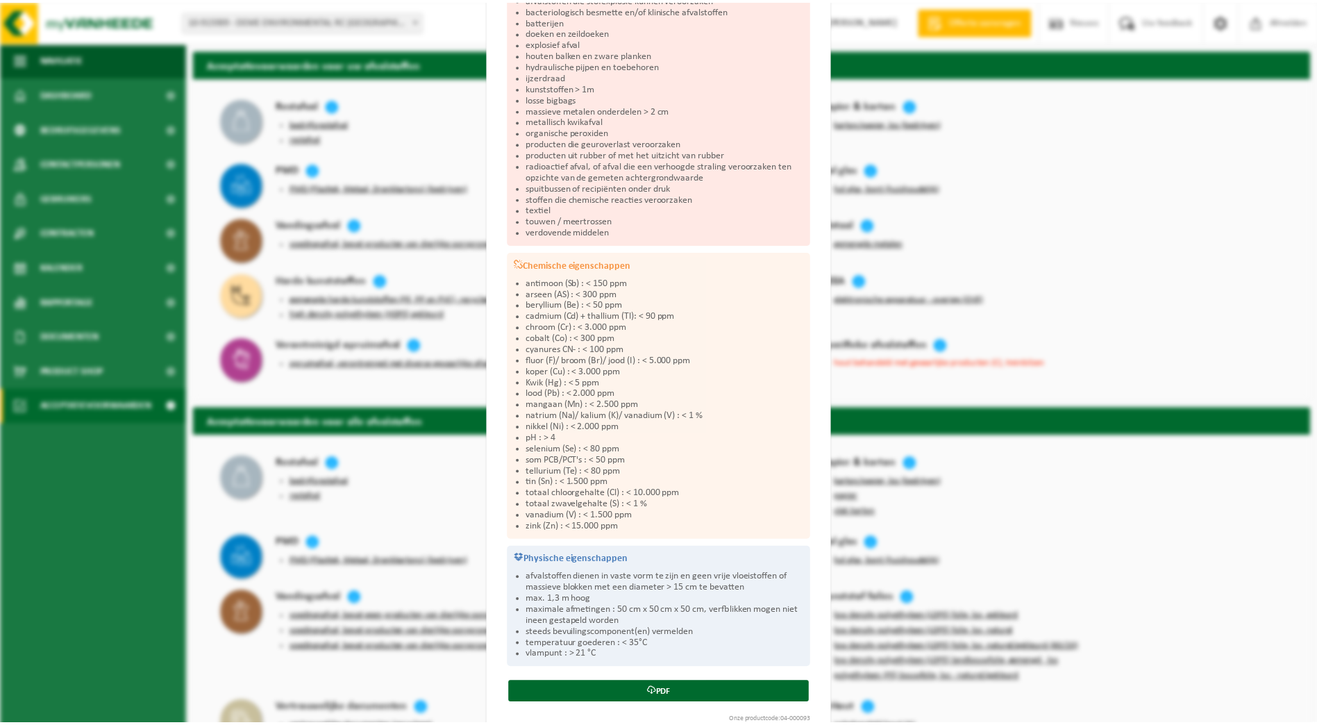
scroll to position [301, 0]
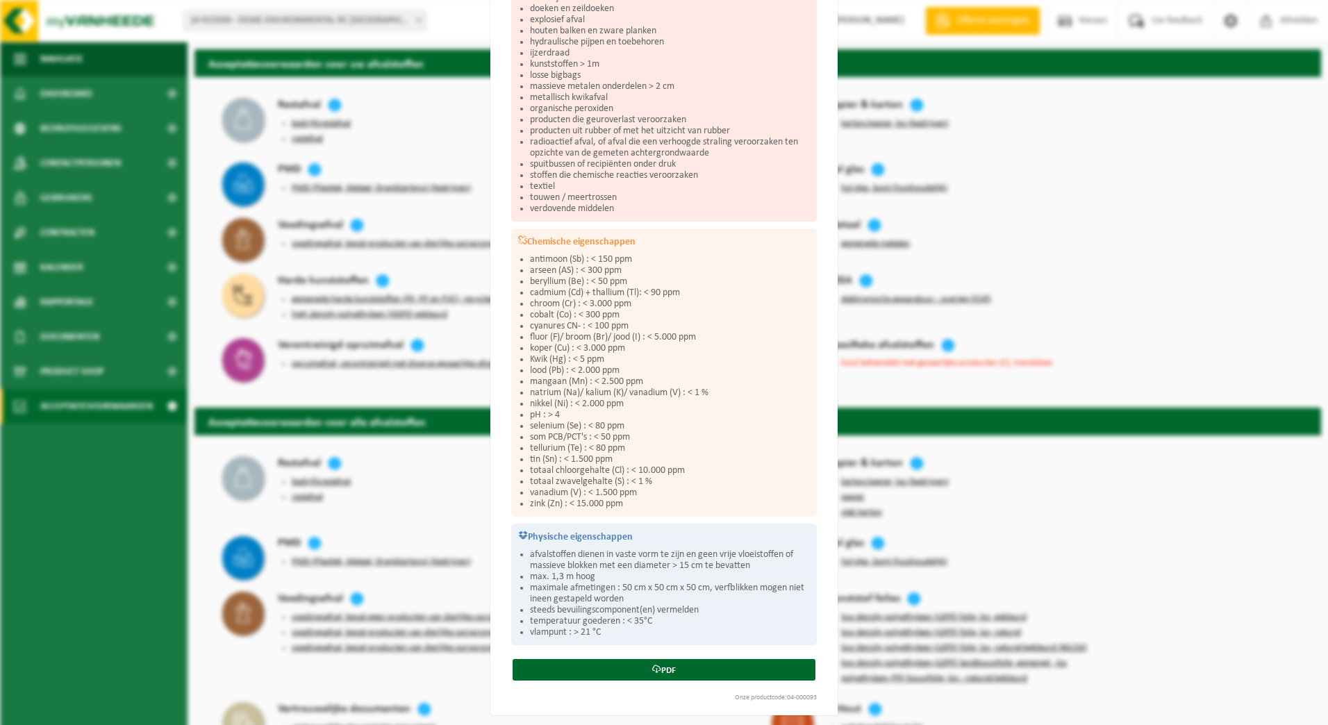
click at [401, 287] on div "Opruimafval, verontreinigd met diverse gevaarlijke afvalstoffen Sluiten Accepta…" at bounding box center [664, 362] width 1328 height 725
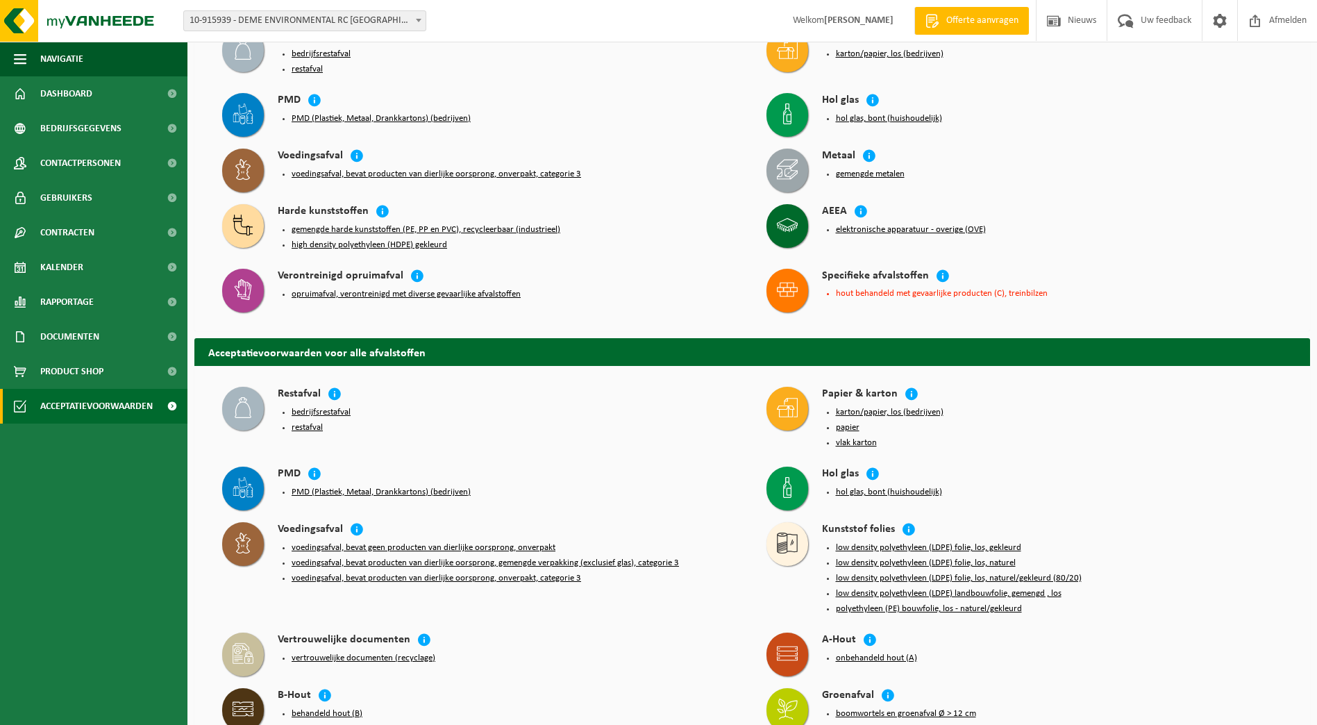
scroll to position [0, 0]
